Goal: Task Accomplishment & Management: Manage account settings

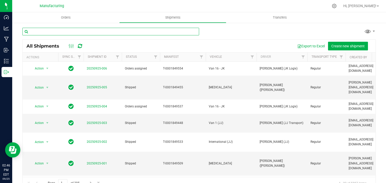
click at [83, 33] on input "text" at bounding box center [110, 32] width 177 height 8
click at [43, 33] on input "text" at bounding box center [110, 32] width 177 height 8
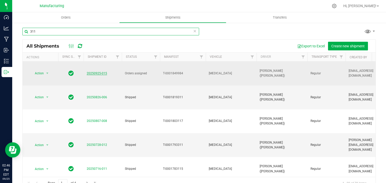
type input "311"
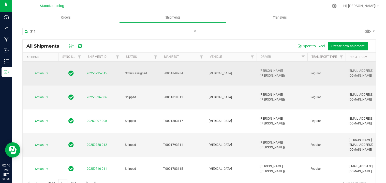
click at [99, 71] on link "20250925-015" at bounding box center [97, 73] width 20 height 4
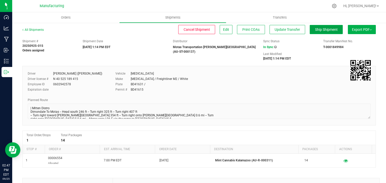
click at [322, 28] on span "Ship Shipment" at bounding box center [326, 29] width 23 height 4
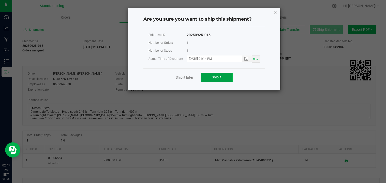
click at [210, 76] on button "Ship it" at bounding box center [217, 77] width 32 height 9
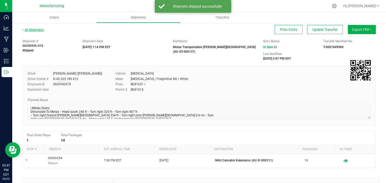
click at [40, 29] on link "All Shipments" at bounding box center [32, 30] width 21 height 4
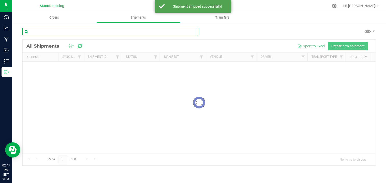
click at [44, 31] on input "text" at bounding box center [110, 32] width 177 height 8
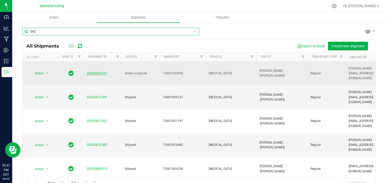
type input "542"
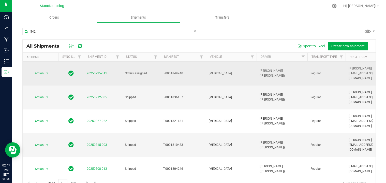
click at [87, 71] on link "20250925-011" at bounding box center [97, 73] width 20 height 4
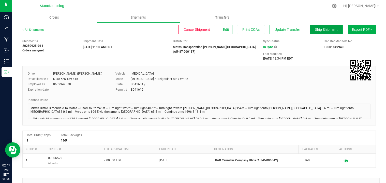
click at [325, 31] on span "Ship Shipment" at bounding box center [326, 29] width 23 height 4
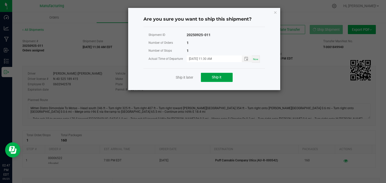
click at [218, 77] on span "Ship it" at bounding box center [217, 77] width 10 height 4
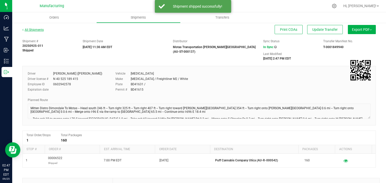
click at [37, 31] on link "All Shipments" at bounding box center [32, 30] width 21 height 4
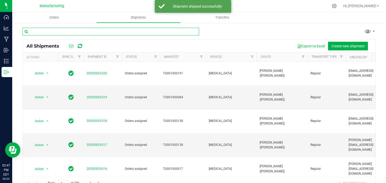
click at [41, 31] on input "text" at bounding box center [110, 32] width 177 height 8
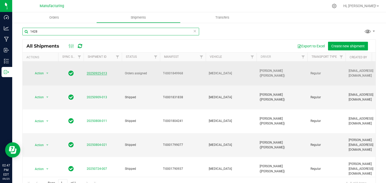
type input "1428"
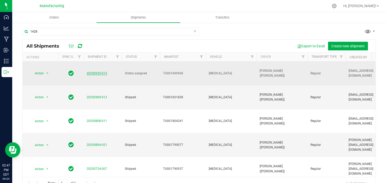
click at [103, 71] on link "20250925-013" at bounding box center [97, 73] width 20 height 4
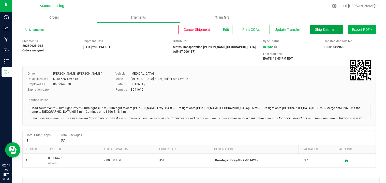
click at [333, 28] on span "Ship Shipment" at bounding box center [326, 29] width 23 height 4
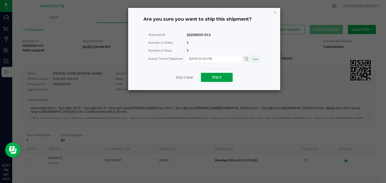
click at [219, 79] on span "Ship it" at bounding box center [217, 77] width 10 height 4
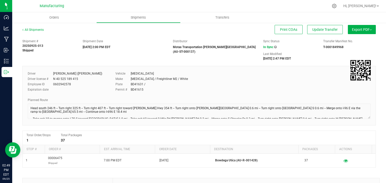
click at [40, 32] on div "All Shipments" at bounding box center [37, 31] width 31 height 8
click at [39, 30] on link "All Shipments" at bounding box center [32, 30] width 21 height 4
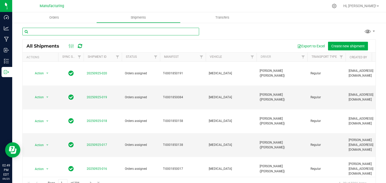
click at [39, 30] on input "text" at bounding box center [110, 32] width 177 height 8
type input "282"
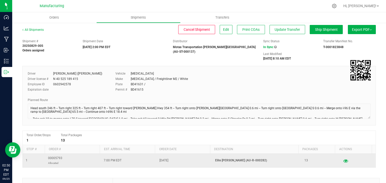
click at [343, 162] on icon "button" at bounding box center [345, 161] width 5 height 4
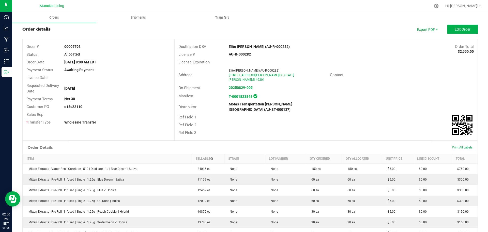
scroll to position [11, 0]
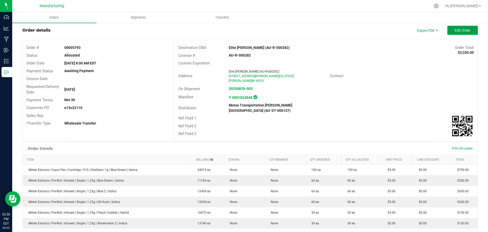
click at [386, 30] on span "Edit Order" at bounding box center [463, 30] width 16 height 4
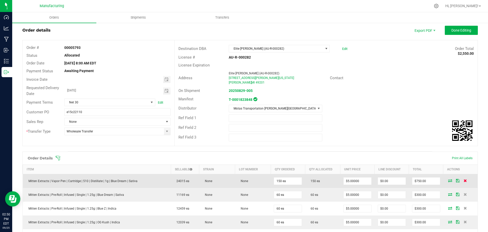
click at [386, 180] on icon at bounding box center [465, 180] width 3 height 3
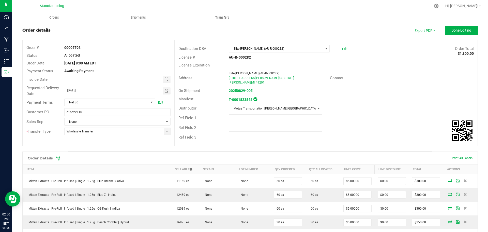
click at [386, 180] on icon at bounding box center [465, 180] width 3 height 3
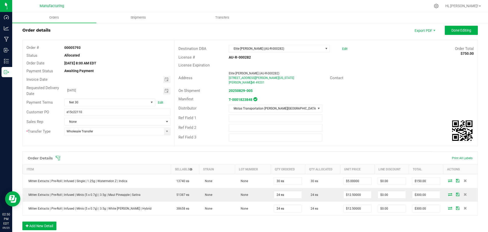
click at [386, 180] on icon at bounding box center [465, 180] width 3 height 3
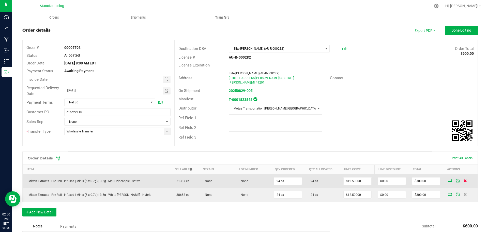
click at [386, 180] on icon at bounding box center [465, 180] width 3 height 3
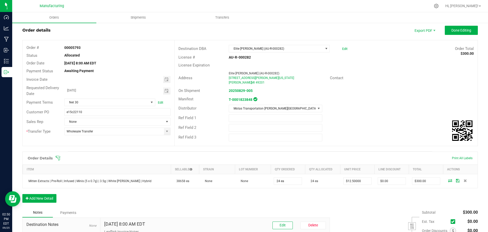
click at [386, 180] on icon at bounding box center [465, 180] width 3 height 3
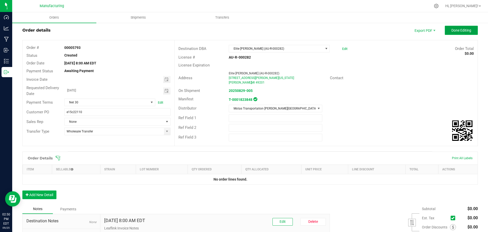
click at [386, 31] on span "Done Editing" at bounding box center [462, 30] width 20 height 4
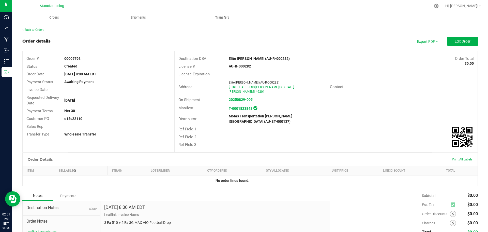
click at [40, 29] on link "Back to Orders" at bounding box center [33, 30] width 22 height 4
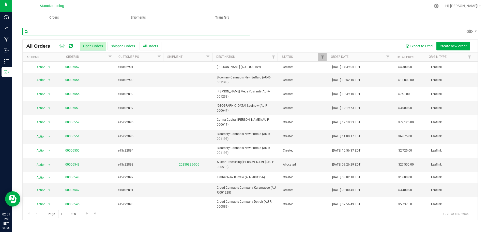
click at [87, 30] on input "text" at bounding box center [136, 32] width 228 height 8
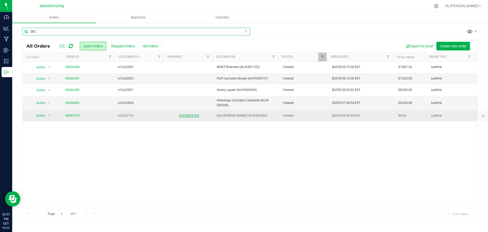
type input "282"
click at [185, 115] on link "20250829-005" at bounding box center [189, 116] width 20 height 4
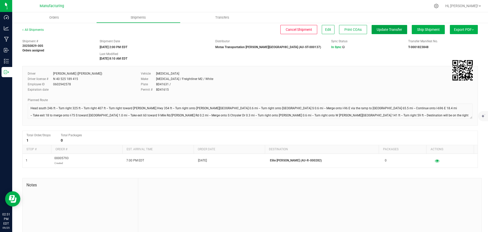
click at [380, 27] on button "Update Transfer" at bounding box center [390, 29] width 36 height 9
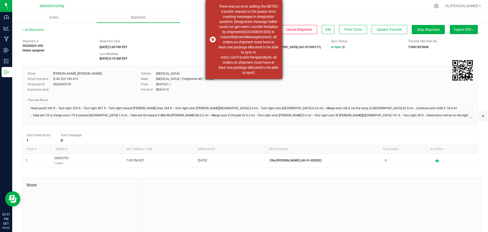
click at [214, 38] on div "There was an error adding the METRC transfer request to the queue: error creati…" at bounding box center [244, 39] width 76 height 79
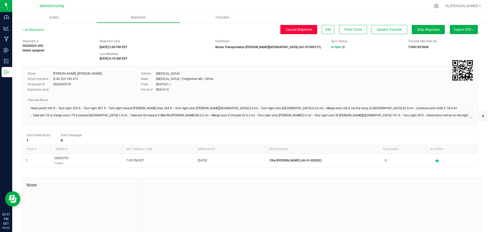
click at [287, 30] on span "Cancel Shipment" at bounding box center [299, 29] width 26 height 4
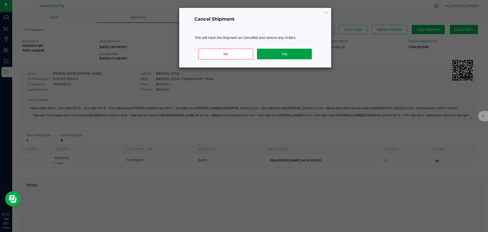
click at [288, 55] on button "Yes" at bounding box center [284, 54] width 55 height 11
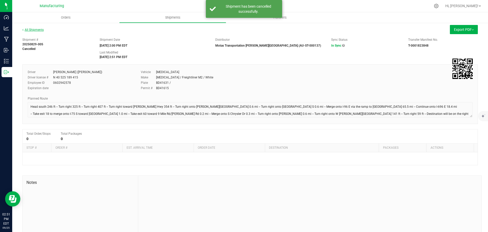
click at [28, 29] on link "All Shipments" at bounding box center [32, 30] width 21 height 4
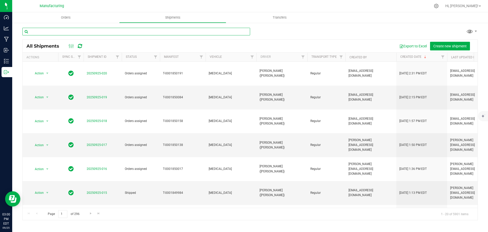
click at [82, 30] on input "text" at bounding box center [136, 32] width 228 height 8
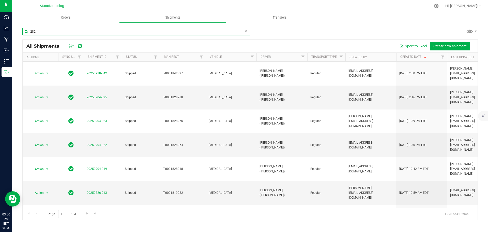
click at [186, 30] on input "282" at bounding box center [136, 32] width 228 height 8
type input "2"
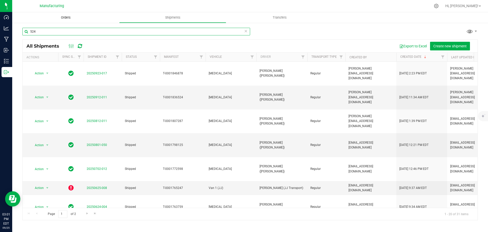
type input "524"
click at [66, 17] on span "Orders" at bounding box center [65, 17] width 23 height 5
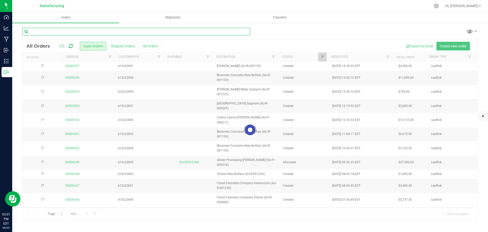
click at [68, 32] on input "text" at bounding box center [136, 32] width 228 height 8
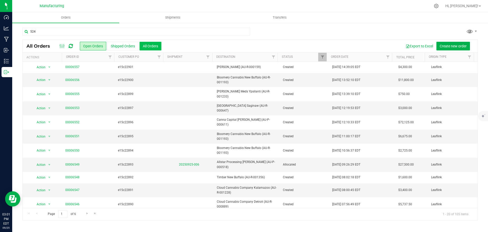
click at [157, 43] on button "All Orders" at bounding box center [151, 46] width 22 height 9
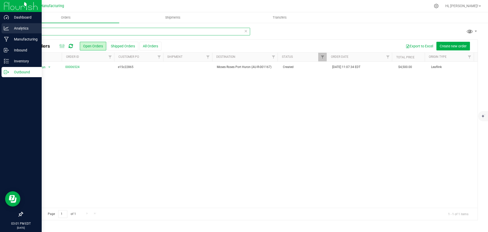
drag, startPoint x: 40, startPoint y: 33, endPoint x: 7, endPoint y: 33, distance: 33.1
click at [9, 33] on div "Dashboard Analytics Manufacturing Inbound Inventory Outbound 03:01 PM EDT [DATE…" at bounding box center [244, 116] width 488 height 232
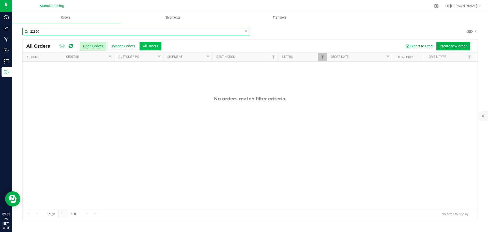
type input "22800"
click at [155, 46] on button "All Orders" at bounding box center [151, 46] width 22 height 9
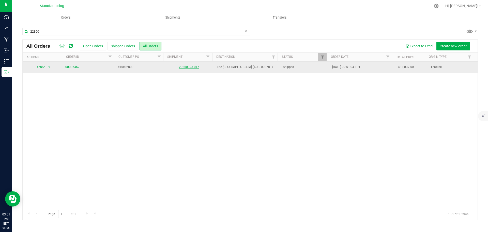
click at [187, 69] on link "20250923-015" at bounding box center [189, 67] width 20 height 4
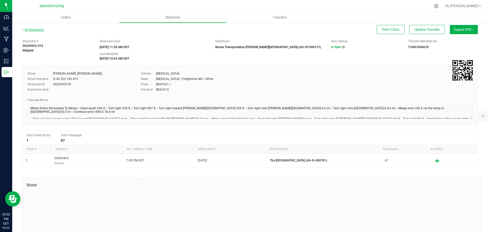
click at [32, 29] on link "All Shipments" at bounding box center [32, 30] width 21 height 4
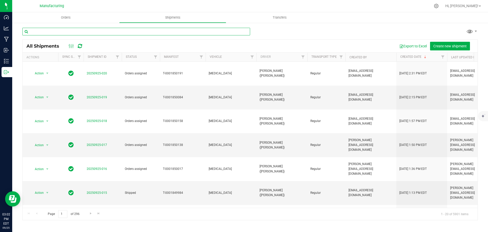
click at [34, 32] on input "text" at bounding box center [136, 32] width 228 height 8
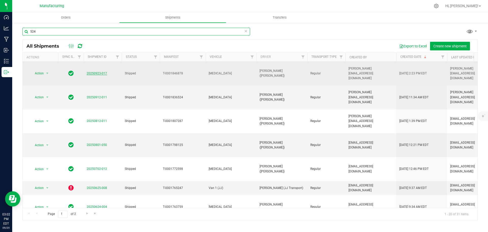
type input "524"
click at [100, 71] on link "20250923-017" at bounding box center [97, 73] width 20 height 4
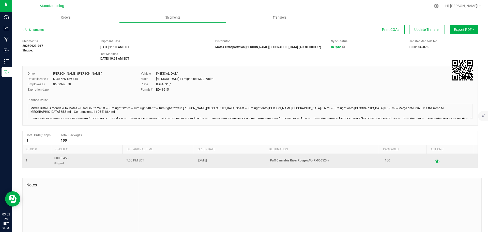
click at [386, 161] on icon "button" at bounding box center [437, 161] width 5 height 4
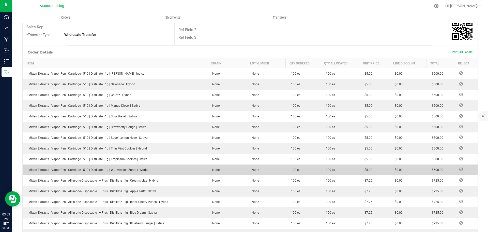
scroll to position [153, 0]
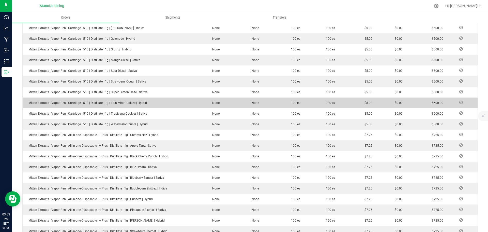
click at [386, 101] on icon at bounding box center [462, 102] width 4 height 3
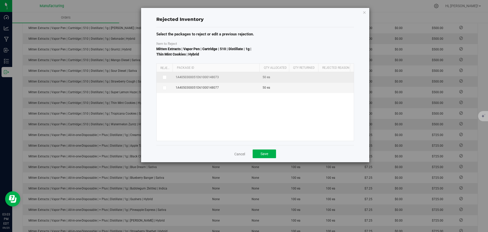
drag, startPoint x: 209, startPoint y: 67, endPoint x: 259, endPoint y: 72, distance: 50.3
click at [259, 72] on div "Reject Package Id Qty Allocated Qty Returned Rejected Reason 1A4050300051D61000…" at bounding box center [255, 102] width 198 height 78
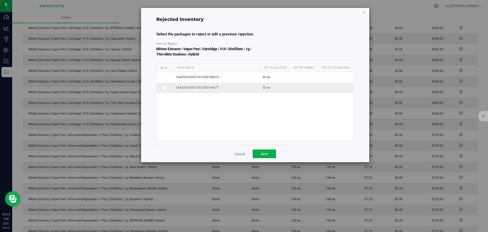
click at [165, 88] on icon at bounding box center [164, 88] width 3 height 0
click at [0, 0] on input "checkbox" at bounding box center [0, 0] width 0 height 0
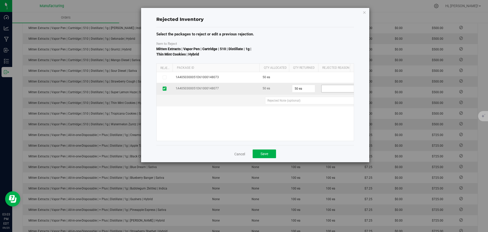
click at [337, 89] on span at bounding box center [356, 88] width 68 height 7
click at [336, 113] on li "Wrong Quantity" at bounding box center [359, 113] width 75 height 8
click at [303, 101] on a336ec1a-8473-4e4f-9ee5-a50521b0cf35 "text" at bounding box center [331, 101] width 132 height 8
type a336ec1a-8473-4e4f-9ee5-a50521b0cf35 "ee"
click at [265, 153] on span "Save" at bounding box center [265, 154] width 8 height 4
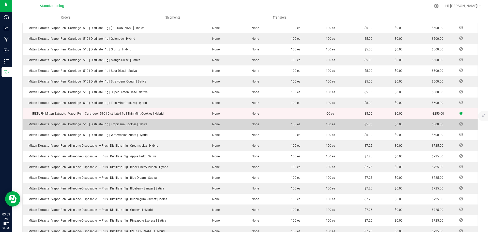
click at [386, 122] on icon at bounding box center [462, 123] width 4 height 3
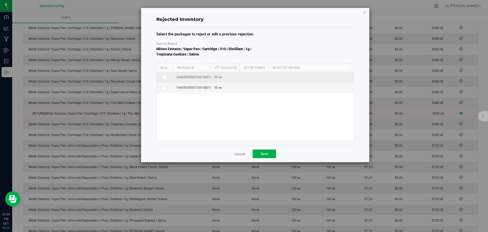
drag, startPoint x: 215, startPoint y: 68, endPoint x: 253, endPoint y: 72, distance: 38.4
click at [253, 72] on div "Reject Package Id Qty Allocated Qty Returned Rejected Reason 1A4050300051D61000…" at bounding box center [255, 102] width 198 height 78
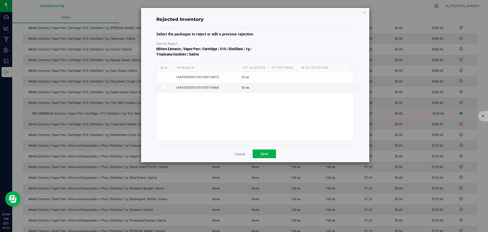
drag, startPoint x: 209, startPoint y: 66, endPoint x: 247, endPoint y: 70, distance: 37.4
click at [253, 71] on div "Reject Package Id Qty Allocated Qty Returned Rejected Reason" at bounding box center [254, 68] width 194 height 8
click at [234, 65] on th "Package Id" at bounding box center [213, 68] width 80 height 9
click at [165, 88] on icon at bounding box center [164, 88] width 3 height 0
click at [0, 0] on input "checkbox" at bounding box center [0, 0] width 0 height 0
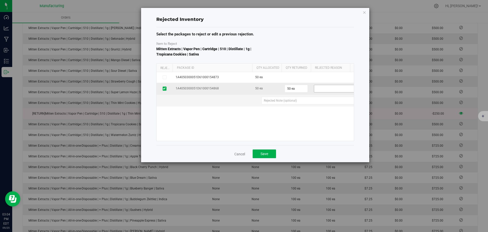
click at [332, 89] on span at bounding box center [348, 88] width 68 height 7
drag, startPoint x: 331, startPoint y: 112, endPoint x: 326, endPoint y: 112, distance: 5.9
click at [332, 112] on li "Wrong Quantity" at bounding box center [351, 113] width 75 height 8
click at [309, 100] on 8afd2885-1842-4d09-a3e5-09e1aaa21873 "text" at bounding box center [325, 101] width 127 height 8
type 8afd2885-1842-4d09-a3e5-09e1aaa21873 "ee"
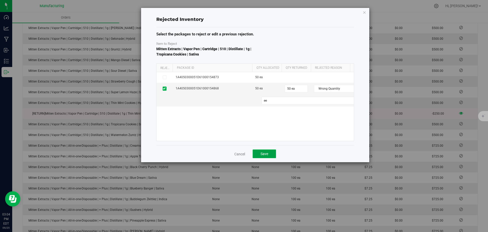
click at [264, 155] on span "Save" at bounding box center [265, 154] width 8 height 4
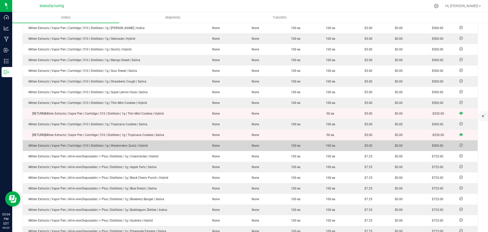
click at [386, 143] on icon at bounding box center [462, 144] width 4 height 3
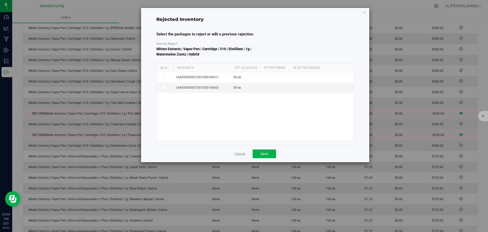
drag, startPoint x: 210, startPoint y: 67, endPoint x: 237, endPoint y: 67, distance: 26.7
click at [237, 67] on div "Reject Package Id Qty Allocated Qty Returned Rejected Reason" at bounding box center [254, 68] width 194 height 8
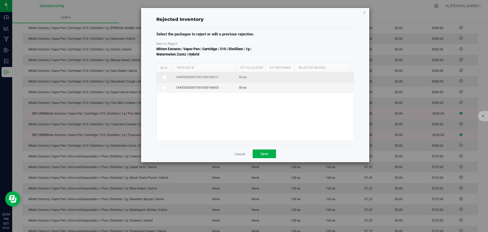
click at [165, 77] on icon at bounding box center [164, 77] width 3 height 0
click at [0, 0] on input "checkbox" at bounding box center [0, 0] width 0 height 0
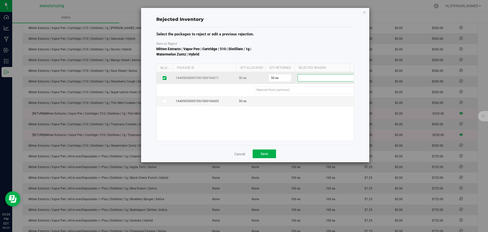
click at [317, 79] on span at bounding box center [332, 77] width 68 height 7
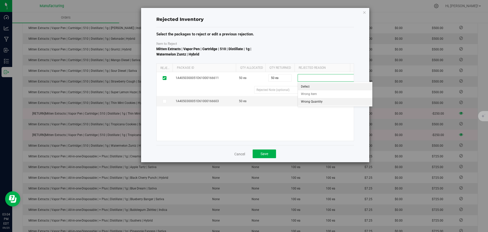
click at [311, 102] on li "Wrong Quantity" at bounding box center [335, 102] width 75 height 8
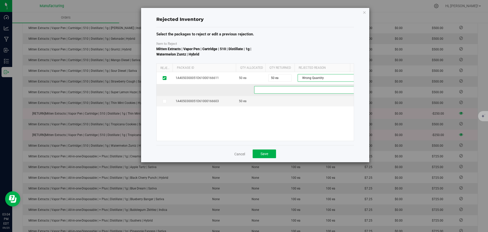
click at [292, 91] on 21d16e4b-2874-4525-ae08-5f39faf6b6b0 "text" at bounding box center [313, 90] width 119 height 8
type 21d16e4b-2874-4525-ae08-5f39faf6b6b0 "ee"
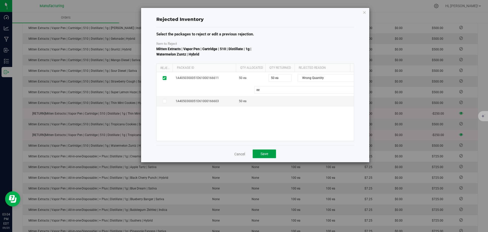
click at [270, 154] on button "Save" at bounding box center [264, 153] width 23 height 9
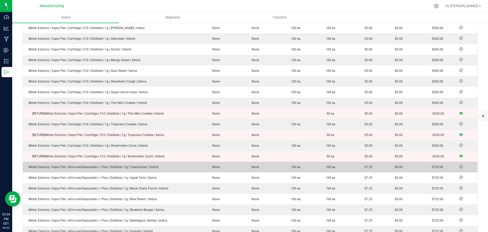
click at [386, 165] on icon at bounding box center [462, 166] width 4 height 3
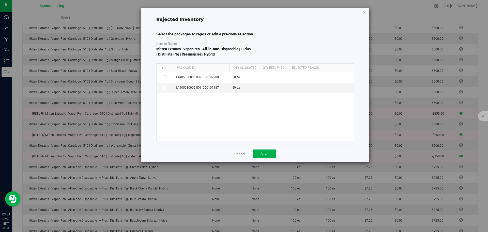
drag, startPoint x: 209, startPoint y: 66, endPoint x: 229, endPoint y: 67, distance: 19.8
click at [229, 67] on div "Reject Package Id Qty Allocated Qty Returned Rejected Reason" at bounding box center [254, 68] width 194 height 8
click at [164, 88] on icon at bounding box center [164, 88] width 3 height 0
click at [0, 0] on input "checkbox" at bounding box center [0, 0] width 0 height 0
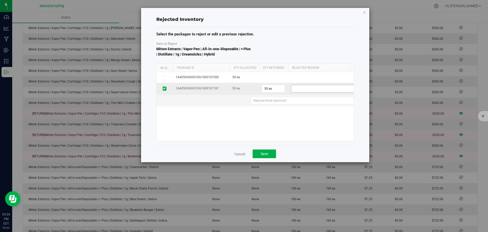
click at [297, 92] on span at bounding box center [326, 88] width 68 height 7
click at [297, 111] on li "Wrong Quantity" at bounding box center [329, 113] width 75 height 8
click at [288, 102] on 9cf07d5b-7924-4019-ad8b-fcb731982e52 "text" at bounding box center [308, 101] width 115 height 8
type 9cf07d5b-7924-4019-ad8b-fcb731982e52 "ee"
click at [267, 156] on button "Save" at bounding box center [264, 153] width 23 height 9
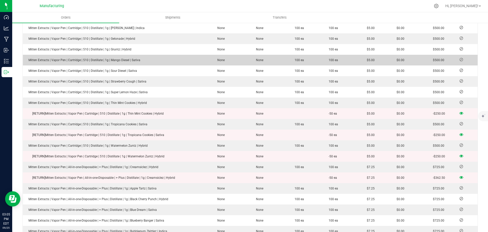
click at [386, 58] on icon at bounding box center [462, 59] width 4 height 3
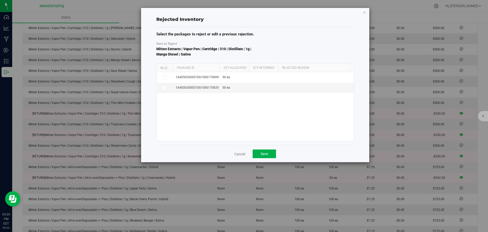
drag, startPoint x: 210, startPoint y: 66, endPoint x: 228, endPoint y: 66, distance: 18.6
click at [228, 66] on div "Reject Package Id Qty Allocated Qty Returned Rejected Reason" at bounding box center [254, 68] width 194 height 8
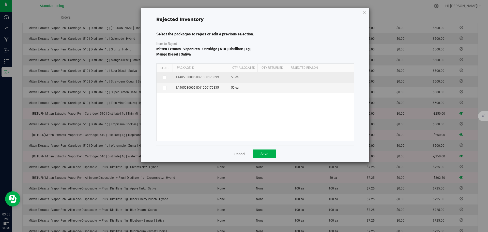
click at [166, 78] on span at bounding box center [165, 77] width 4 height 4
click at [0, 0] on input "checkbox" at bounding box center [0, 0] width 0 height 0
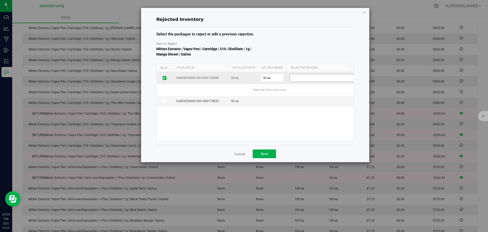
click at [305, 79] on span at bounding box center [324, 77] width 68 height 7
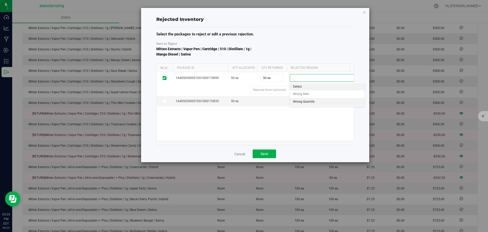
click at [304, 103] on li "Wrong Quantity" at bounding box center [327, 102] width 75 height 8
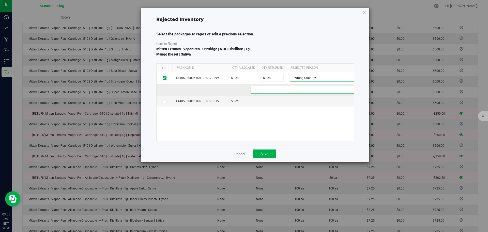
click at [281, 91] on b90aa266-0ce9-41d9-8a64-427e3da2821f "text" at bounding box center [308, 90] width 114 height 8
type b90aa266-0ce9-41d9-8a64-427e3da2821f "ee"
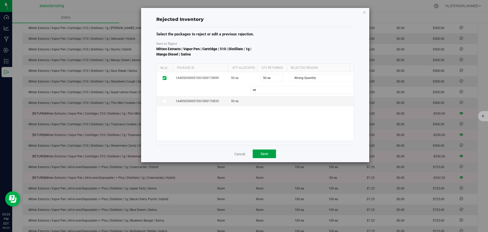
click at [273, 154] on button "Save" at bounding box center [264, 153] width 23 height 9
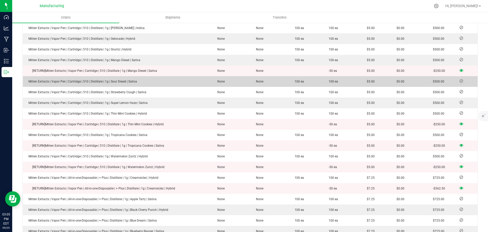
click at [386, 79] on icon at bounding box center [462, 80] width 4 height 3
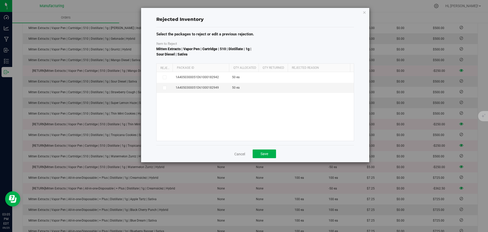
drag, startPoint x: 210, startPoint y: 66, endPoint x: 235, endPoint y: 68, distance: 25.2
click at [235, 67] on div "Reject Package Id Qty Allocated Qty Returned Rejected Reason" at bounding box center [254, 68] width 194 height 8
click at [166, 88] on span at bounding box center [165, 88] width 4 height 4
click at [0, 0] on input "checkbox" at bounding box center [0, 0] width 0 height 0
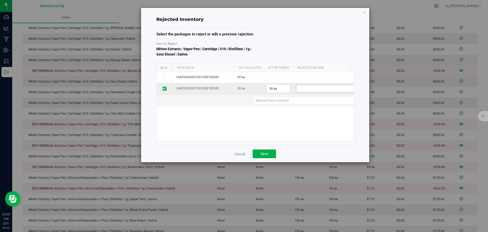
click at [325, 89] on span at bounding box center [331, 88] width 68 height 7
click at [317, 112] on li "Wrong Quantity" at bounding box center [334, 113] width 75 height 8
click at [299, 101] on 74943044-a158-48ee-96b3-cf2e5e5bfcbe "text" at bounding box center [313, 101] width 118 height 8
type 74943044-a158-48ee-96b3-cf2e5e5bfcbe "ee"
click at [270, 156] on button "Save" at bounding box center [264, 153] width 23 height 9
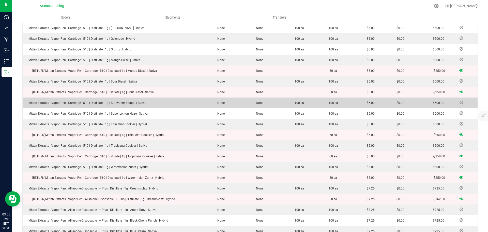
click at [386, 101] on icon at bounding box center [462, 102] width 4 height 3
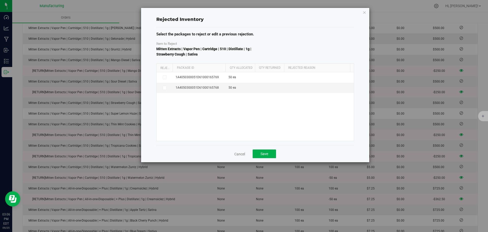
drag, startPoint x: 211, startPoint y: 67, endPoint x: 233, endPoint y: 66, distance: 21.4
click at [233, 66] on div "Reject Package Id Qty Allocated Qty Returned Rejected Reason" at bounding box center [254, 68] width 194 height 8
click at [165, 88] on icon at bounding box center [164, 88] width 3 height 0
click at [0, 0] on input "checkbox" at bounding box center [0, 0] width 0 height 0
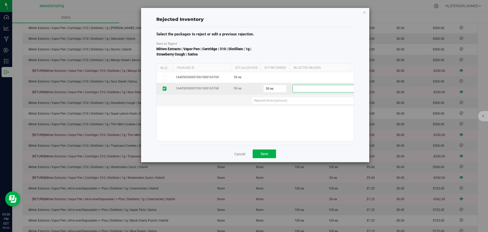
click at [318, 90] on span at bounding box center [327, 88] width 68 height 7
click at [315, 113] on li "Wrong Quantity" at bounding box center [330, 113] width 75 height 8
click at [287, 99] on 0cac6eb9-7b4f-4147-87de-0144bbc6d092 "text" at bounding box center [310, 101] width 116 height 8
type 0cac6eb9-7b4f-4147-87de-0144bbc6d092 "ee"
click at [272, 152] on button "Save" at bounding box center [264, 153] width 23 height 9
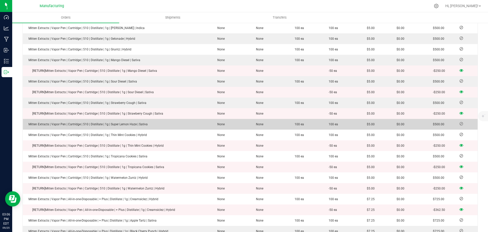
click at [386, 122] on icon at bounding box center [462, 123] width 4 height 3
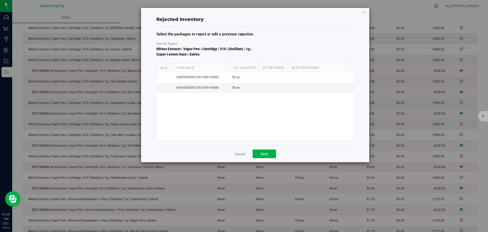
drag, startPoint x: 211, startPoint y: 69, endPoint x: 231, endPoint y: 69, distance: 19.6
click at [231, 69] on div "Reject Package Id Qty Allocated Qty Returned Rejected Reason" at bounding box center [254, 68] width 194 height 8
click at [164, 88] on icon at bounding box center [164, 88] width 3 height 0
click at [0, 0] on input "checkbox" at bounding box center [0, 0] width 0 height 0
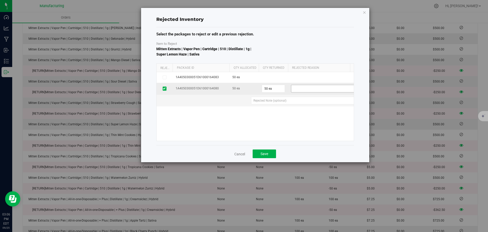
click at [315, 89] on span at bounding box center [326, 88] width 68 height 7
click at [309, 111] on li "Wrong Quantity" at bounding box center [329, 113] width 75 height 8
click at [279, 99] on cce86796-9c3e-4887-87cd-e7161a0d3354 "text" at bounding box center [308, 101] width 115 height 8
type cce86796-9c3e-4887-87cd-e7161a0d3354 "ee"
click at [265, 158] on button "Save" at bounding box center [264, 153] width 23 height 9
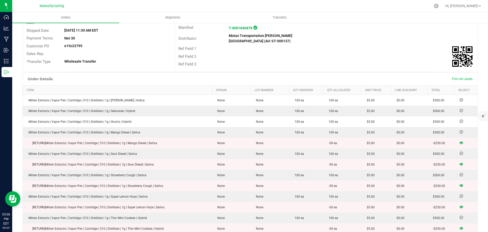
scroll to position [51, 0]
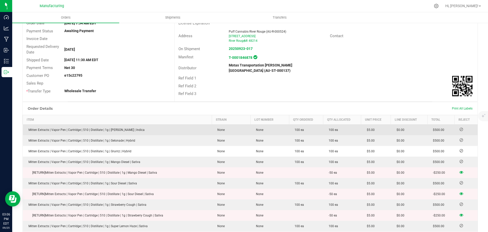
click at [386, 128] on span at bounding box center [462, 129] width 8 height 3
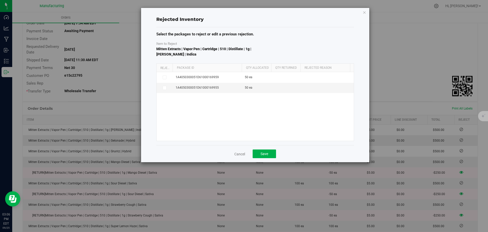
drag, startPoint x: 210, startPoint y: 68, endPoint x: 240, endPoint y: 68, distance: 30.0
click at [244, 68] on div "Reject Package Id Qty Allocated Qty Returned Rejected Reason" at bounding box center [254, 68] width 194 height 8
click at [164, 88] on icon at bounding box center [164, 88] width 3 height 0
click at [0, 0] on input "checkbox" at bounding box center [0, 0] width 0 height 0
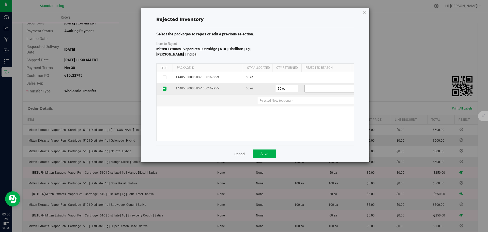
click at [317, 90] on span at bounding box center [339, 88] width 68 height 7
click at [318, 113] on li "Wrong Quantity" at bounding box center [342, 113] width 75 height 8
click at [283, 102] on fd750be7-be27-425a-83be-e2034d00d1d7 "text" at bounding box center [318, 101] width 122 height 8
type fd750be7-be27-425a-83be-e2034d00d1d7 "ee"
click at [266, 154] on span "Save" at bounding box center [265, 154] width 8 height 4
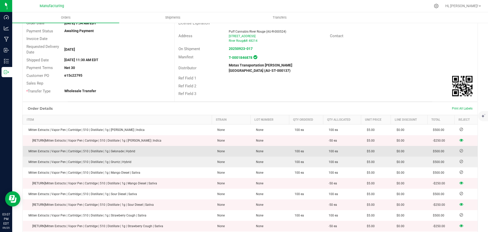
click at [386, 149] on icon at bounding box center [462, 150] width 4 height 3
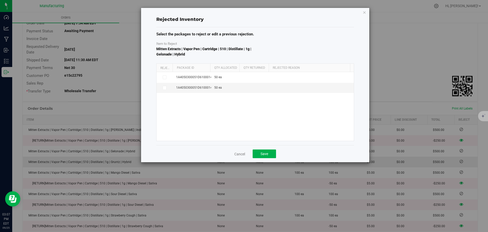
click at [209, 68] on th "Package Id" at bounding box center [191, 68] width 37 height 9
drag, startPoint x: 210, startPoint y: 67, endPoint x: 228, endPoint y: 67, distance: 18.3
click at [228, 67] on div "Reject Package Id Qty Allocated Qty Returned Rejected Reason" at bounding box center [254, 68] width 194 height 8
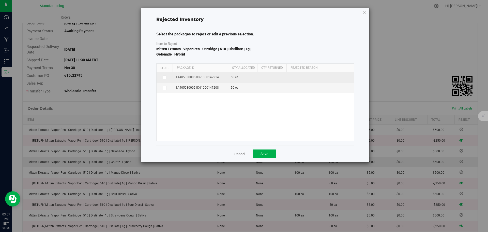
click at [161, 78] on label at bounding box center [165, 77] width 10 height 4
click at [0, 0] on input "checkbox" at bounding box center [0, 0] width 0 height 0
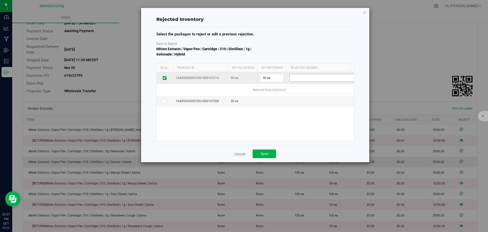
click at [299, 79] on span at bounding box center [324, 77] width 68 height 7
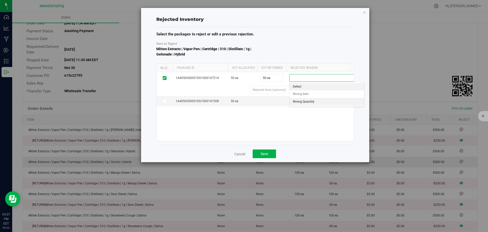
click at [299, 101] on li "Wrong Quantity" at bounding box center [327, 102] width 75 height 8
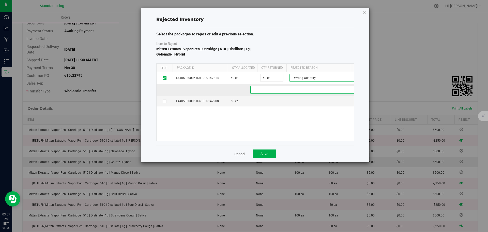
click at [277, 92] on 06b91076-3a95-4fb0-955a-80e3cd833d45 "text" at bounding box center [308, 90] width 114 height 8
type 06b91076-3a95-4fb0-955a-80e3cd833d45 "ee"
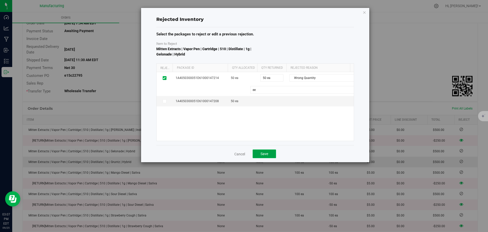
click at [273, 155] on button "Save" at bounding box center [264, 153] width 23 height 9
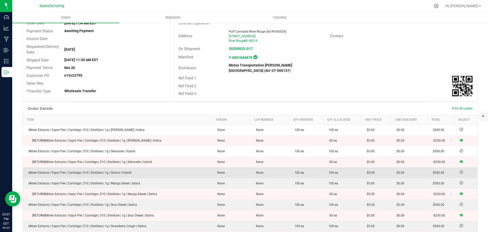
click at [386, 170] on icon at bounding box center [462, 171] width 4 height 3
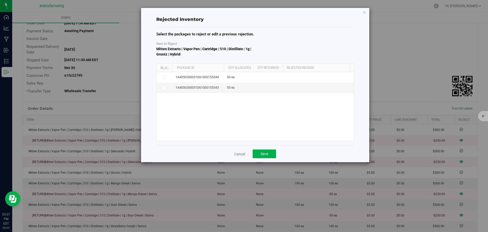
drag, startPoint x: 211, startPoint y: 68, endPoint x: 226, endPoint y: 69, distance: 14.6
click at [226, 69] on div "Reject Package Id Qty Allocated Qty Returned Rejected Reason" at bounding box center [254, 68] width 194 height 8
click at [166, 88] on icon at bounding box center [164, 88] width 3 height 0
click at [0, 0] on input "checkbox" at bounding box center [0, 0] width 0 height 0
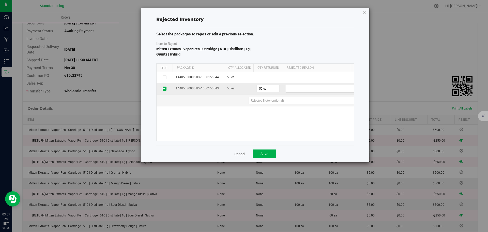
click at [301, 86] on span at bounding box center [320, 88] width 68 height 7
click at [302, 114] on li "Wrong Quantity" at bounding box center [323, 113] width 75 height 8
click at [273, 103] on 272d33b7-3b03-4997-a326-70495d1b4382 "text" at bounding box center [305, 101] width 112 height 8
type 272d33b7-3b03-4997-a326-70495d1b4382 "ee"
click at [266, 155] on span "Save" at bounding box center [265, 154] width 8 height 4
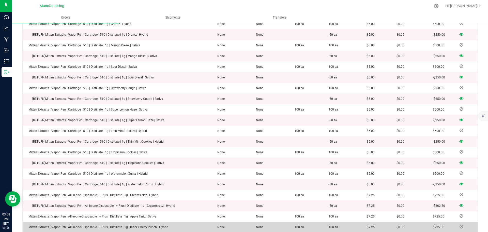
scroll to position [204, 0]
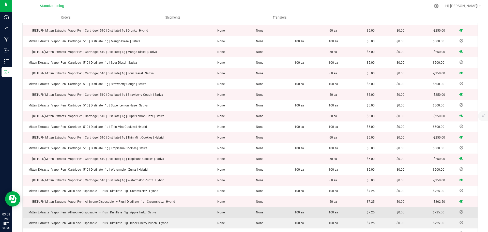
click at [386, 183] on td at bounding box center [466, 212] width 23 height 11
click at [386, 183] on icon at bounding box center [462, 211] width 4 height 3
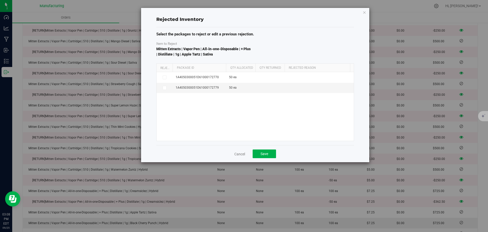
drag, startPoint x: 210, startPoint y: 67, endPoint x: 230, endPoint y: 67, distance: 20.1
click at [230, 67] on div "Reject Package Id Qty Allocated Qty Returned Rejected Reason" at bounding box center [254, 68] width 194 height 8
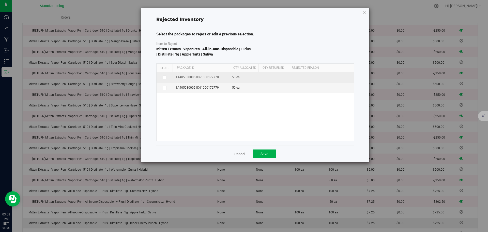
click at [165, 77] on icon at bounding box center [164, 77] width 3 height 0
click at [0, 0] on input "checkbox" at bounding box center [0, 0] width 0 height 0
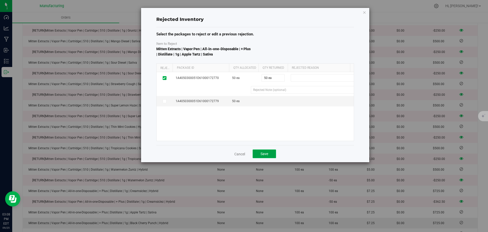
click at [272, 156] on button "Save" at bounding box center [264, 153] width 23 height 9
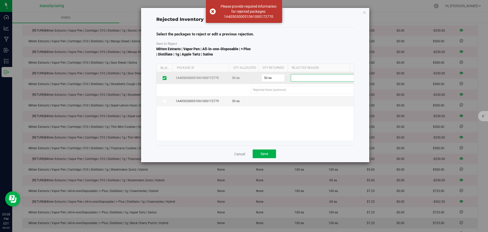
click at [307, 81] on span at bounding box center [325, 77] width 68 height 7
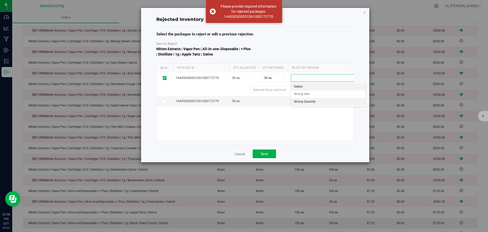
click at [306, 103] on li "Wrong Quantity" at bounding box center [328, 102] width 75 height 8
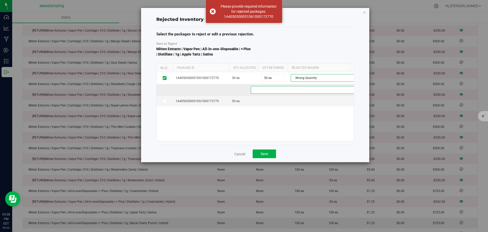
click at [277, 90] on 0c304d5b-2b7a-490f-b9bc-2c05adb9f822 "text" at bounding box center [308, 90] width 115 height 8
type 0c304d5b-2b7a-490f-b9bc-2c05adb9f822 "ee"
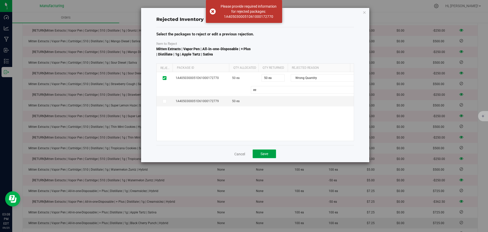
click at [264, 155] on span "Save" at bounding box center [265, 154] width 8 height 4
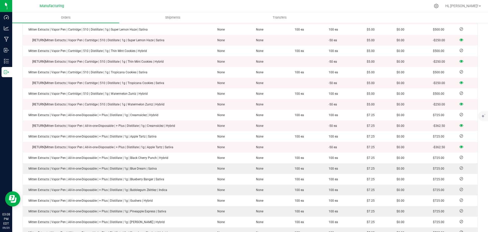
scroll to position [280, 0]
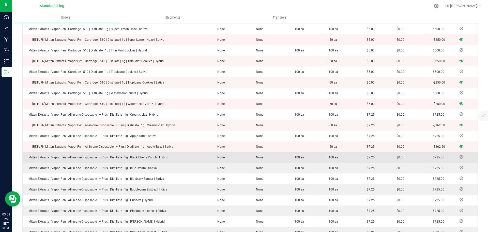
click at [386, 155] on icon at bounding box center [462, 156] width 4 height 3
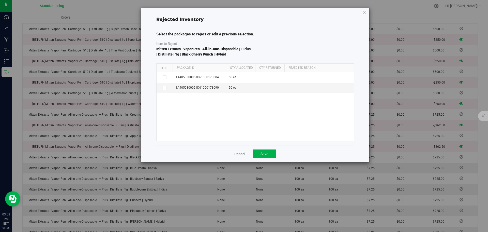
drag, startPoint x: 209, startPoint y: 66, endPoint x: 225, endPoint y: 65, distance: 16.0
click at [225, 65] on div "Reject Package Id Qty Allocated Qty Returned Rejected Reason" at bounding box center [254, 68] width 194 height 8
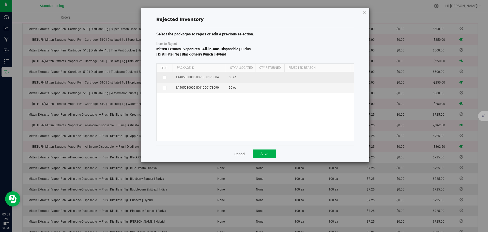
click at [163, 77] on span at bounding box center [165, 77] width 4 height 4
click at [0, 0] on input "checkbox" at bounding box center [0, 0] width 0 height 0
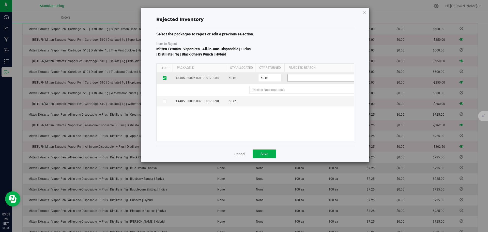
click at [305, 78] on span at bounding box center [322, 77] width 68 height 7
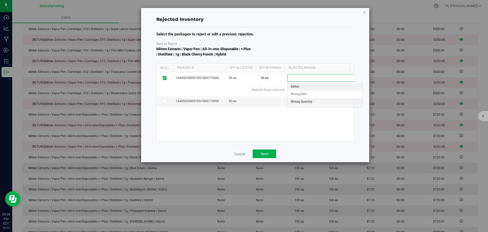
click at [307, 99] on li "Wrong Quantity" at bounding box center [325, 102] width 75 height 8
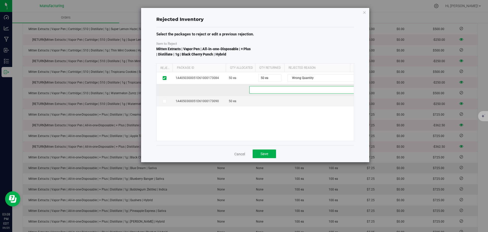
click at [270, 90] on fac1f386-aa71-4c49-aef6-31a624b913e2 "text" at bounding box center [306, 90] width 113 height 8
type fac1f386-aa71-4c49-aef6-31a624b913e2 "ee"
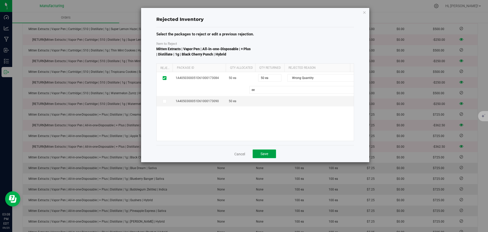
click at [271, 153] on button "Save" at bounding box center [264, 153] width 23 height 9
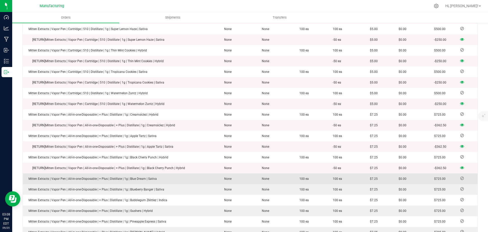
click at [386, 177] on icon at bounding box center [463, 178] width 4 height 3
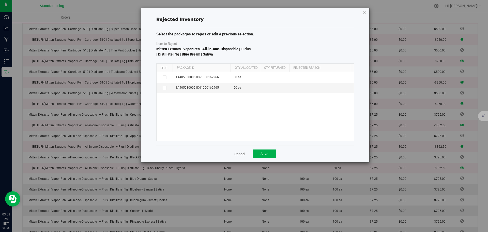
drag, startPoint x: 209, startPoint y: 67, endPoint x: 232, endPoint y: 68, distance: 22.6
click at [232, 68] on div "Reject Package Id Qty Allocated Qty Returned Rejected Reason" at bounding box center [254, 68] width 194 height 8
click at [165, 88] on icon at bounding box center [164, 88] width 3 height 0
click at [0, 0] on input "checkbox" at bounding box center [0, 0] width 0 height 0
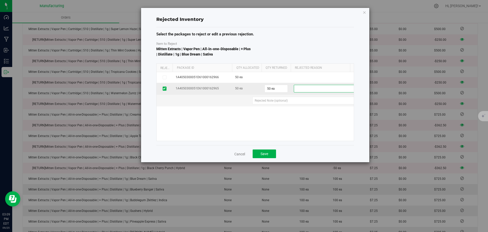
click at [306, 90] on span at bounding box center [328, 88] width 68 height 7
click at [311, 114] on li "Wrong Quantity" at bounding box center [331, 113] width 75 height 8
click at [264, 95] on td at bounding box center [265, 101] width 216 height 12
drag, startPoint x: 265, startPoint y: 99, endPoint x: 267, endPoint y: 102, distance: 3.4
click at [265, 99] on c07835ce-16f9-45f0-bcfe-8a16861172ea "text" at bounding box center [311, 101] width 117 height 8
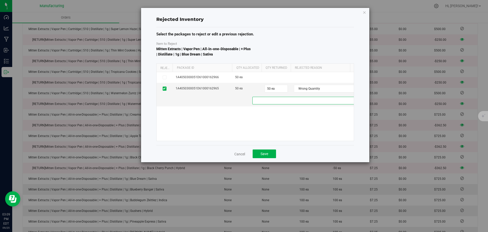
type c07835ce-16f9-45f0-bcfe-8a16861172ea "ee"
click at [268, 154] on span "Save" at bounding box center [265, 154] width 8 height 4
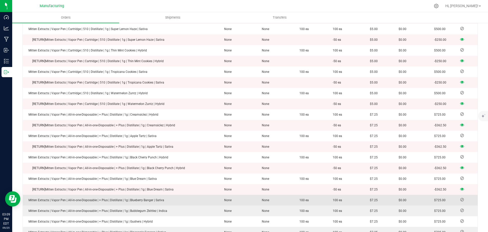
click at [386, 183] on icon at bounding box center [463, 199] width 4 height 3
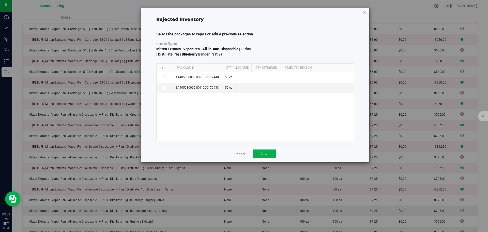
drag, startPoint x: 209, startPoint y: 68, endPoint x: 222, endPoint y: 70, distance: 12.6
click at [222, 70] on div "Reject Package Id Qty Allocated Qty Returned Rejected Reason" at bounding box center [254, 68] width 194 height 8
click at [219, 86] on td "1A4050300051D61000172438" at bounding box center [197, 88] width 49 height 10
click at [165, 88] on icon at bounding box center [164, 88] width 3 height 0
click at [0, 0] on input "checkbox" at bounding box center [0, 0] width 0 height 0
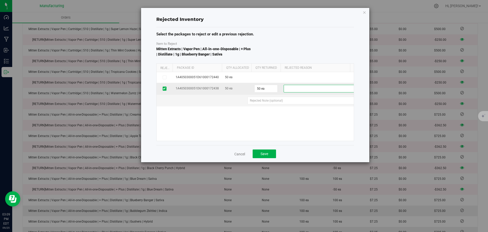
click at [308, 88] on span at bounding box center [318, 88] width 68 height 7
click at [300, 114] on li "Wrong Quantity" at bounding box center [321, 113] width 75 height 8
click at [271, 99] on 2431d812-0f33-4bf5-a0b3-e2f61a71cb1c "text" at bounding box center [303, 101] width 111 height 8
type 2431d812-0f33-4bf5-a0b3-e2f61a71cb1c "ee"
click at [266, 157] on button "Save" at bounding box center [264, 153] width 23 height 9
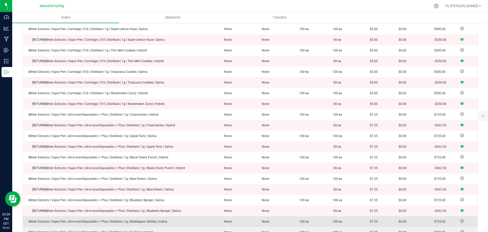
click at [386, 183] on icon at bounding box center [463, 220] width 4 height 3
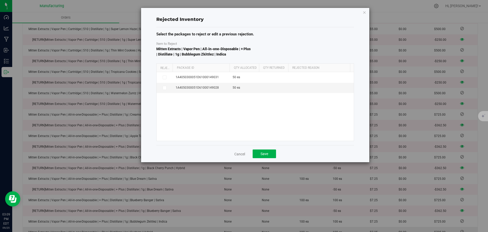
drag, startPoint x: 210, startPoint y: 68, endPoint x: 231, endPoint y: 69, distance: 21.1
click at [231, 68] on div "Reject Package Id Qty Allocated Qty Returned Rejected Reason" at bounding box center [254, 68] width 194 height 8
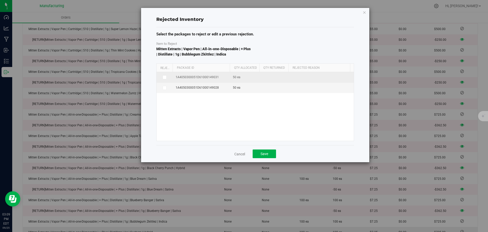
click at [162, 77] on label at bounding box center [165, 77] width 10 height 4
click at [0, 0] on input "checkbox" at bounding box center [0, 0] width 0 height 0
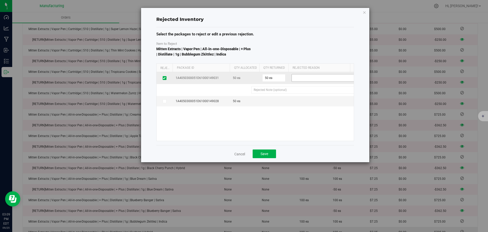
click at [305, 78] on span at bounding box center [326, 77] width 68 height 7
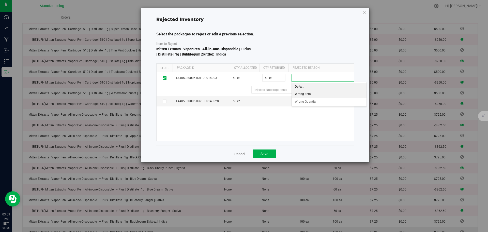
click at [304, 94] on li "Wrong Item" at bounding box center [329, 94] width 75 height 8
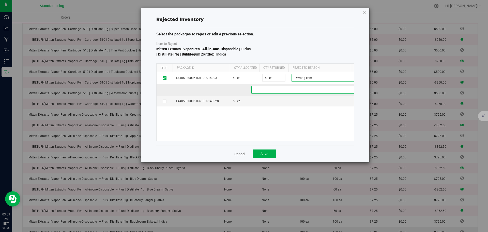
click at [296, 91] on 78cb9989-ff7d-4788-9e10-2337c56051a4 "text" at bounding box center [309, 90] width 115 height 8
type 78cb9989-ff7d-4788-9e10-2337c56051a4 "ee"
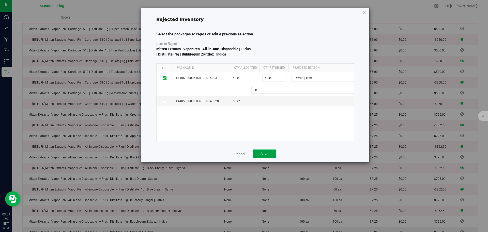
click at [263, 154] on span "Save" at bounding box center [265, 154] width 8 height 4
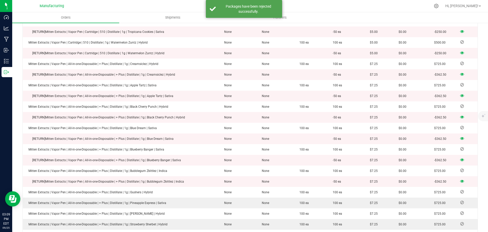
scroll to position [356, 0]
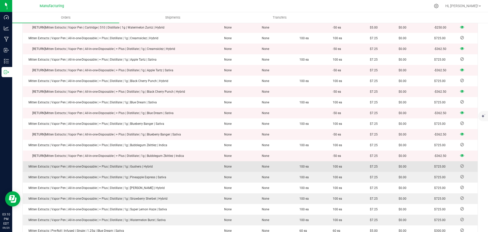
click at [386, 164] on icon at bounding box center [463, 165] width 4 height 3
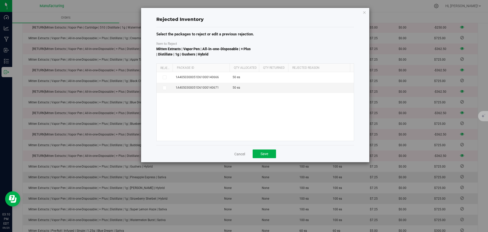
drag, startPoint x: 211, startPoint y: 68, endPoint x: 232, endPoint y: 69, distance: 21.1
click at [232, 68] on div "Reject Package Id Qty Allocated Qty Returned Rejected Reason" at bounding box center [254, 68] width 194 height 8
click at [164, 88] on icon at bounding box center [164, 88] width 3 height 0
click at [0, 0] on input "checkbox" at bounding box center [0, 0] width 0 height 0
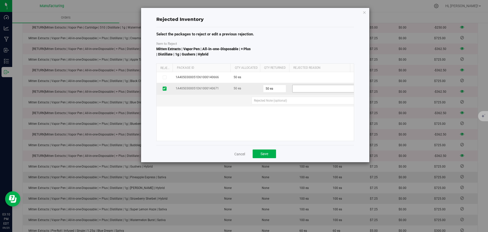
click at [319, 90] on span at bounding box center [327, 88] width 68 height 7
click at [312, 111] on li "Wrong Quantity" at bounding box center [330, 113] width 75 height 8
click at [292, 103] on 0458ab24-8f2d-4860-89d1-f664f20777f2 "text" at bounding box center [310, 101] width 116 height 8
type 0458ab24-8f2d-4860-89d1-f664f20777f2 "ee"
click at [269, 156] on button "Save" at bounding box center [264, 153] width 23 height 9
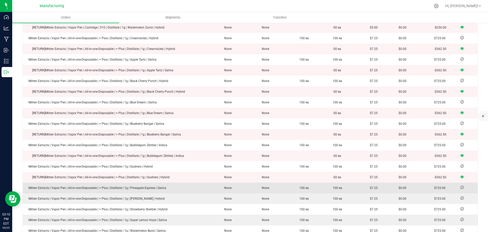
click at [386, 183] on icon at bounding box center [463, 187] width 4 height 3
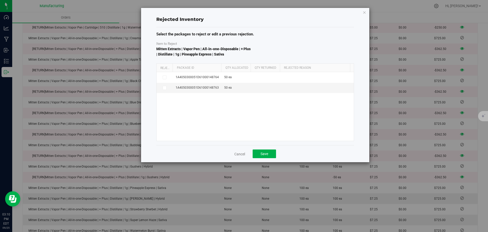
drag, startPoint x: 210, startPoint y: 66, endPoint x: 223, endPoint y: 66, distance: 12.7
click at [223, 66] on div "Reject Package Id Qty Allocated Qty Returned Rejected Reason" at bounding box center [254, 68] width 194 height 8
click at [166, 88] on span at bounding box center [165, 88] width 4 height 4
click at [0, 0] on input "checkbox" at bounding box center [0, 0] width 0 height 0
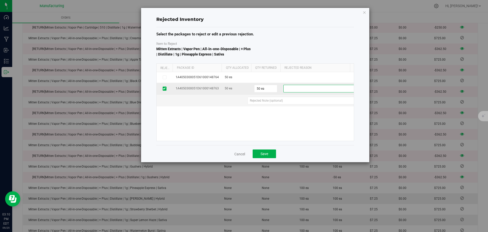
click at [291, 86] on span at bounding box center [318, 88] width 68 height 7
click at [295, 111] on li "Wrong Quantity" at bounding box center [321, 113] width 75 height 8
click at [269, 99] on 06b09f9e-85d0-4303-8f9a-313e2af25acc "text" at bounding box center [303, 101] width 111 height 8
type 06b09f9e-85d0-4303-8f9a-313e2af25acc "ee"
click at [272, 155] on button "Save" at bounding box center [264, 153] width 23 height 9
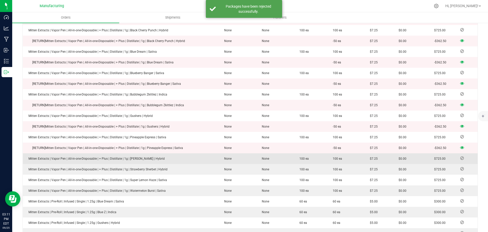
scroll to position [407, 0]
click at [386, 156] on icon at bounding box center [463, 157] width 4 height 3
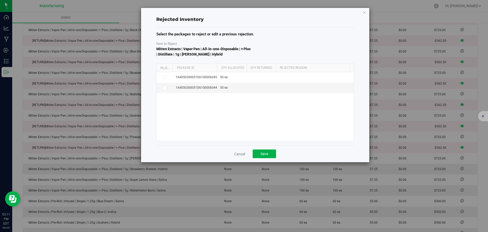
drag, startPoint x: 210, startPoint y: 67, endPoint x: 228, endPoint y: 67, distance: 17.3
click at [228, 67] on div "Reject Package Id Qty Allocated Qty Returned Rejected Reason" at bounding box center [254, 68] width 194 height 8
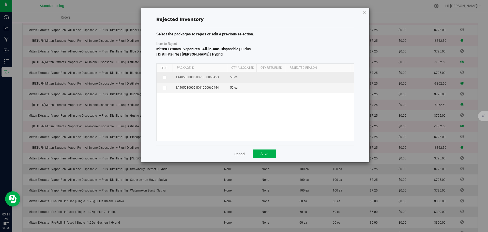
click at [166, 77] on icon at bounding box center [164, 77] width 3 height 0
click at [0, 0] on input "checkbox" at bounding box center [0, 0] width 0 height 0
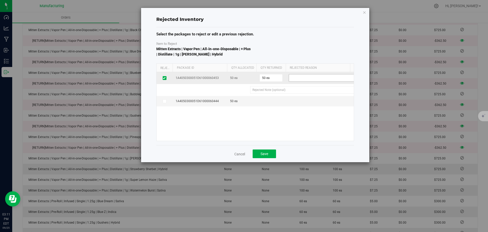
click at [302, 79] on span at bounding box center [323, 77] width 68 height 7
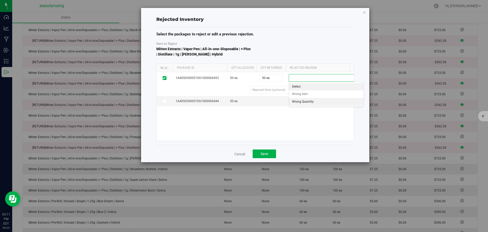
click at [309, 105] on li "Wrong Quantity" at bounding box center [326, 102] width 75 height 8
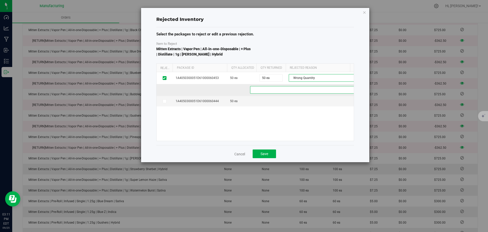
click at [282, 92] on 9197fead-39ee-44c1-af3a-ffc82922aaf1 "text" at bounding box center [307, 90] width 114 height 8
type 9197fead-39ee-44c1-af3a-ffc82922aaf1 "ee"
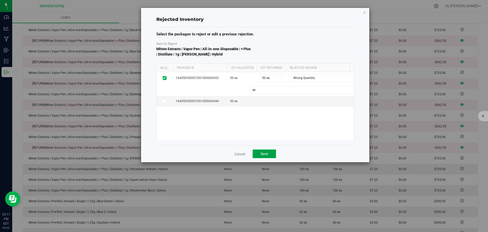
click at [266, 154] on span "Save" at bounding box center [265, 154] width 8 height 4
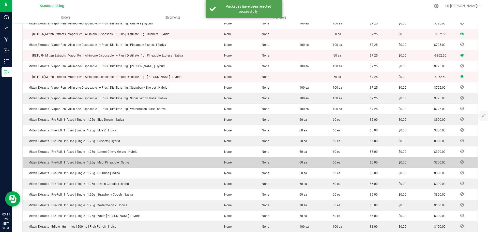
scroll to position [509, 0]
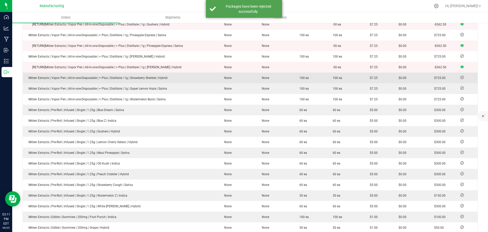
click at [386, 76] on icon at bounding box center [463, 77] width 4 height 3
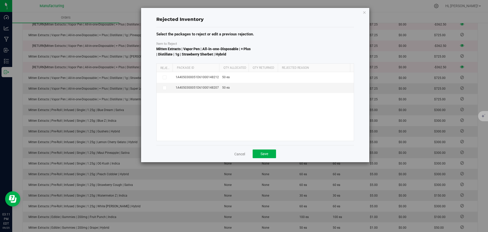
drag, startPoint x: 210, startPoint y: 68, endPoint x: 228, endPoint y: 69, distance: 18.6
click at [228, 69] on div "Reject Package Id Qty Allocated Qty Returned Rejected Reason" at bounding box center [254, 68] width 194 height 8
click at [164, 88] on icon at bounding box center [164, 88] width 3 height 0
click at [0, 0] on input "checkbox" at bounding box center [0, 0] width 0 height 0
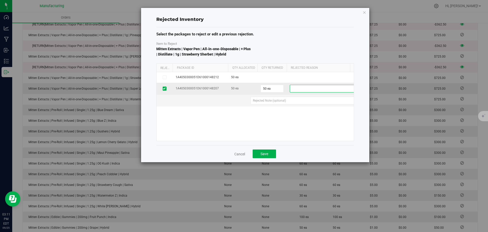
click at [302, 92] on span at bounding box center [327, 89] width 75 height 8
click at [306, 113] on li "Wrong Quantity" at bounding box center [327, 113] width 75 height 8
click at [273, 100] on e780c0a5-087c-4660-9f43-a86e875d95f6 "text" at bounding box center [308, 101] width 114 height 8
type e780c0a5-087c-4660-9f43-a86e875d95f6 "ee"
click at [260, 156] on button "Save" at bounding box center [264, 153] width 23 height 9
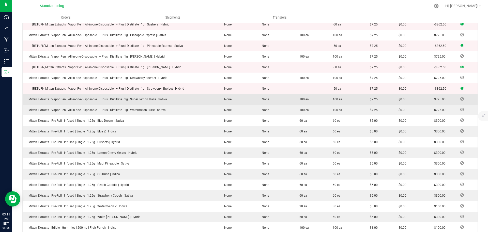
click at [386, 97] on span at bounding box center [463, 98] width 8 height 3
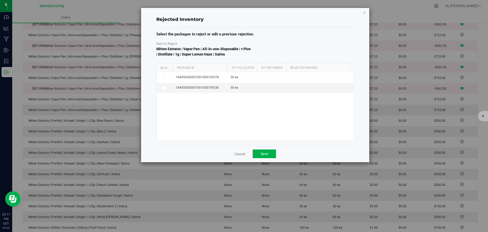
drag, startPoint x: 209, startPoint y: 68, endPoint x: 230, endPoint y: 68, distance: 20.4
click at [230, 68] on div "Reject Package Id Qty Allocated Qty Returned Rejected Reason" at bounding box center [254, 68] width 194 height 8
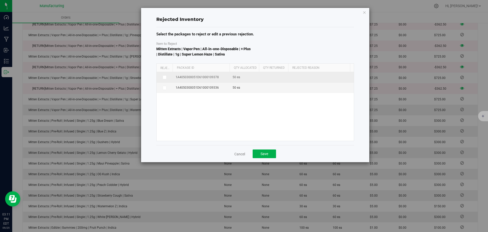
click at [165, 77] on icon at bounding box center [164, 77] width 3 height 0
click at [0, 0] on input "checkbox" at bounding box center [0, 0] width 0 height 0
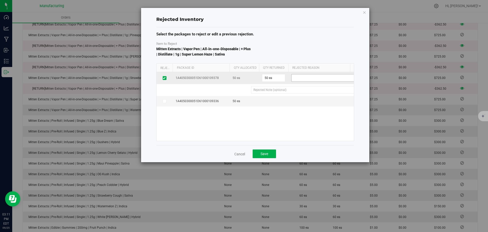
click at [316, 77] on span at bounding box center [326, 77] width 68 height 7
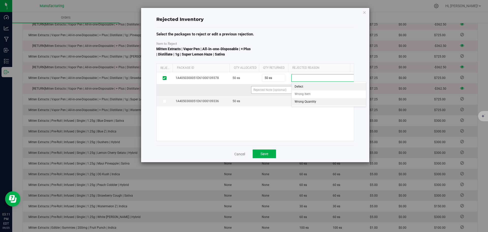
drag, startPoint x: 310, startPoint y: 101, endPoint x: 297, endPoint y: 93, distance: 14.7
click at [310, 100] on li "Wrong Quantity" at bounding box center [329, 102] width 75 height 8
click at [292, 92] on 800de56a-572b-4a67-a7f3-ede12d1bfe2d "text" at bounding box center [308, 90] width 115 height 8
type 800de56a-572b-4a67-a7f3-ede12d1bfe2d "ee"
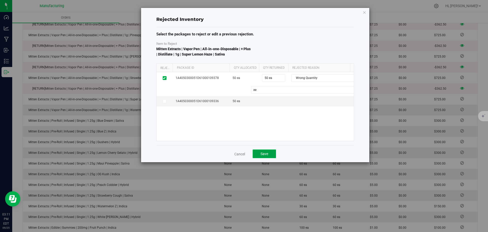
click at [268, 153] on button "Save" at bounding box center [264, 153] width 23 height 9
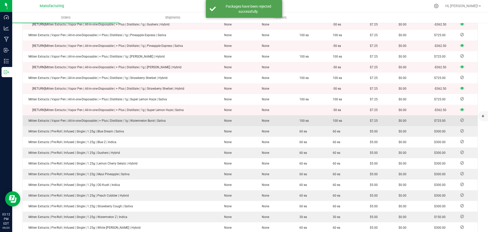
click at [386, 119] on icon at bounding box center [463, 120] width 4 height 3
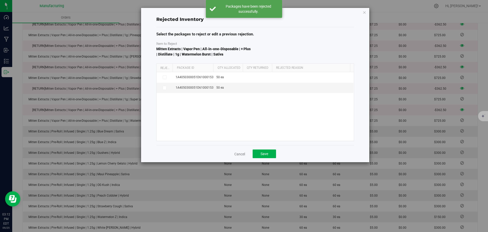
drag, startPoint x: 211, startPoint y: 68, endPoint x: 226, endPoint y: 68, distance: 15.8
click at [226, 68] on div "Reject Package Id Qty Allocated Qty Returned Rejected Reason" at bounding box center [254, 68] width 194 height 8
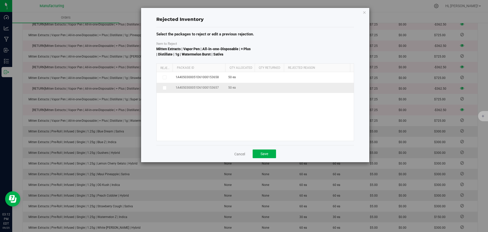
click at [165, 88] on icon at bounding box center [164, 88] width 3 height 0
click at [0, 0] on input "checkbox" at bounding box center [0, 0] width 0 height 0
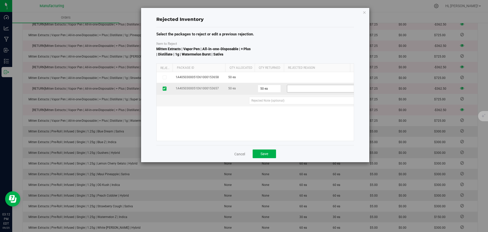
click at [302, 90] on span at bounding box center [321, 88] width 68 height 7
click at [302, 112] on li "Wrong Quantity" at bounding box center [324, 113] width 75 height 8
click at [278, 100] on 6a53b5d1-1d43-4c98-b7bf-c3f3a045cfa3 "text" at bounding box center [305, 101] width 113 height 8
type 6a53b5d1-1d43-4c98-b7bf-c3f3a045cfa3 "ee"
click at [267, 153] on span "Save" at bounding box center [265, 154] width 8 height 4
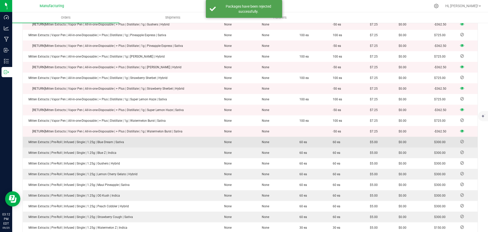
click at [386, 140] on icon at bounding box center [463, 141] width 4 height 3
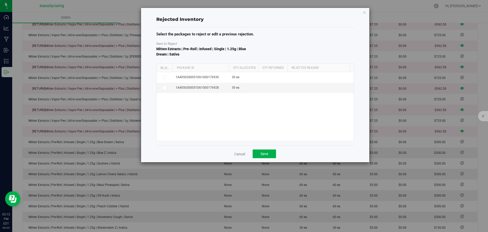
click at [229, 71] on div "Reject Package Id Qty Allocated Qty Returned Rejected Reason" at bounding box center [254, 68] width 194 height 8
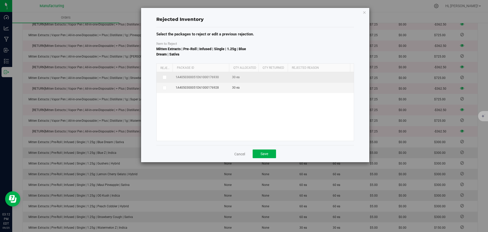
click at [166, 75] on span at bounding box center [165, 77] width 4 height 4
click at [0, 0] on input "checkbox" at bounding box center [0, 0] width 0 height 0
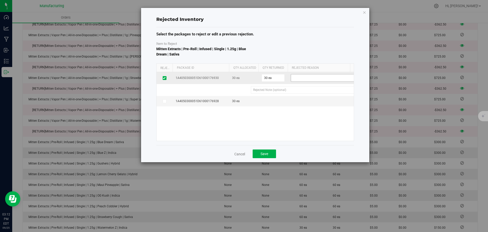
click at [343, 79] on span at bounding box center [325, 77] width 68 height 7
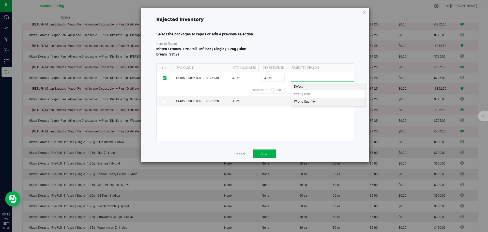
click at [333, 101] on li "Wrong Quantity" at bounding box center [328, 102] width 75 height 8
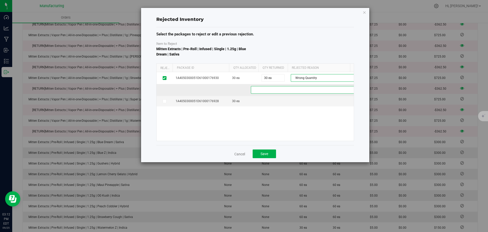
drag, startPoint x: 314, startPoint y: 89, endPoint x: 311, endPoint y: 91, distance: 3.8
click at [314, 89] on 337987e2-3309-4108-b231-e7e25bd9b8ce "text" at bounding box center [308, 90] width 115 height 8
type 337987e2-3309-4108-b231-e7e25bd9b8ce "ee"
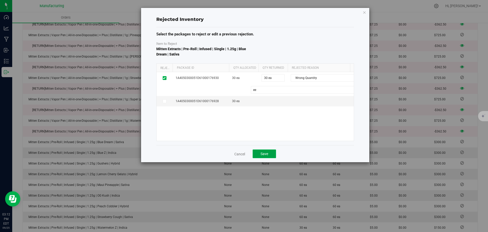
click at [269, 154] on button "Save" at bounding box center [264, 153] width 23 height 9
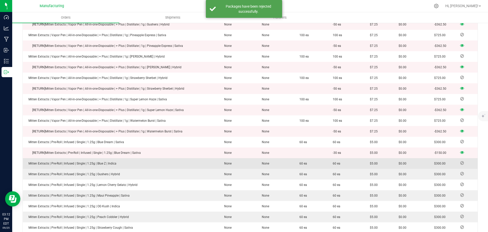
click at [386, 161] on icon at bounding box center [463, 162] width 4 height 3
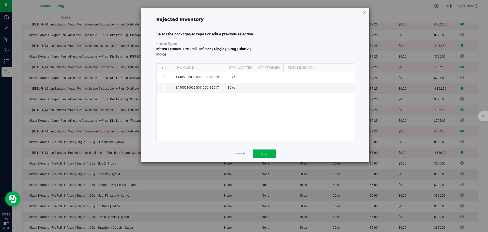
drag, startPoint x: 210, startPoint y: 68, endPoint x: 226, endPoint y: 68, distance: 16.8
click at [226, 68] on div "Reject Package Id Qty Allocated Qty Returned Rejected Reason" at bounding box center [254, 68] width 194 height 8
click at [164, 86] on span at bounding box center [165, 88] width 4 height 4
click at [0, 0] on input "checkbox" at bounding box center [0, 0] width 0 height 0
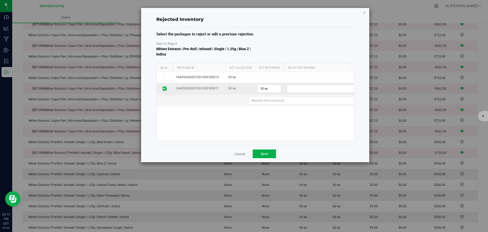
click at [302, 84] on td "Defect Wrong Item Wrong Quantity" at bounding box center [324, 89] width 81 height 12
click at [304, 91] on span at bounding box center [321, 88] width 68 height 7
click at [308, 114] on li "Wrong Quantity" at bounding box center [324, 113] width 75 height 8
click at [289, 101] on 24dcb348-2dfb-4762-8492-ff056451cdc9 "text" at bounding box center [305, 101] width 113 height 8
type 24dcb348-2dfb-4762-8492-ff056451cdc9 "ee"
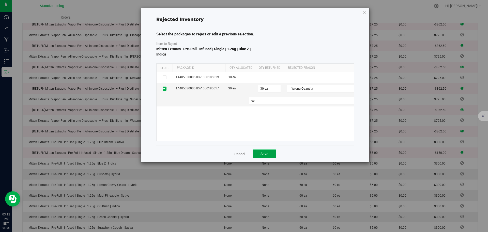
click at [271, 153] on button "Save" at bounding box center [264, 153] width 23 height 9
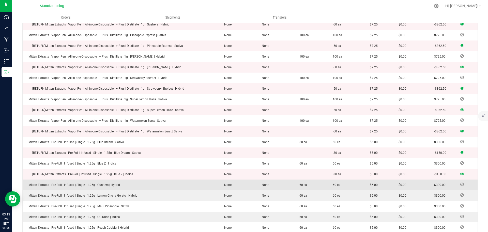
click at [386, 183] on icon at bounding box center [463, 184] width 4 height 3
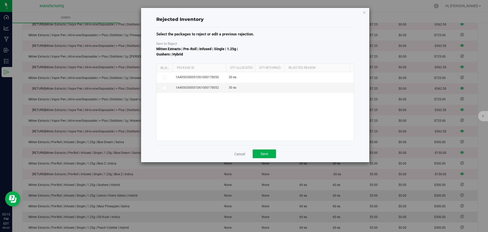
drag, startPoint x: 209, startPoint y: 68, endPoint x: 238, endPoint y: 69, distance: 28.8
click at [238, 69] on div "Reject Package Id Qty Allocated Qty Returned Rejected Reason" at bounding box center [254, 68] width 194 height 8
click at [165, 88] on icon at bounding box center [164, 88] width 3 height 0
click at [0, 0] on input "checkbox" at bounding box center [0, 0] width 0 height 0
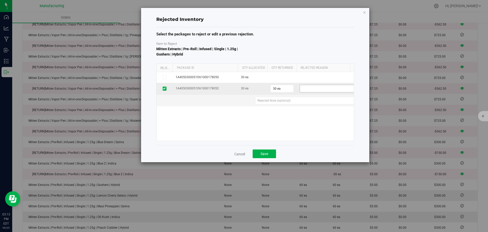
click at [313, 89] on span at bounding box center [334, 88] width 68 height 7
click at [314, 111] on li "Wrong Quantity" at bounding box center [337, 113] width 75 height 8
click at [288, 103] on 478bce4e-7f02-47fc-8ec5-f072af918780 "text" at bounding box center [315, 101] width 120 height 8
type 478bce4e-7f02-47fc-8ec5-f072af918780 "ee"
click at [268, 152] on button "Save" at bounding box center [264, 153] width 23 height 9
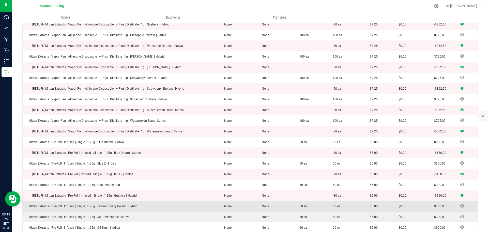
click at [386, 183] on icon at bounding box center [463, 205] width 4 height 3
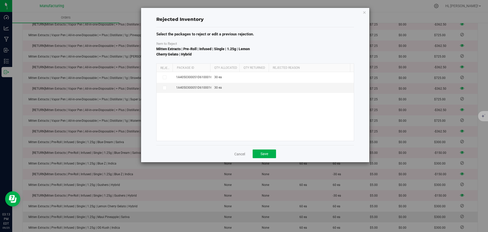
drag, startPoint x: 209, startPoint y: 68, endPoint x: 232, endPoint y: 69, distance: 22.9
click at [232, 69] on div "Reject Package Id Qty Allocated Qty Returned Rejected Reason" at bounding box center [254, 68] width 194 height 8
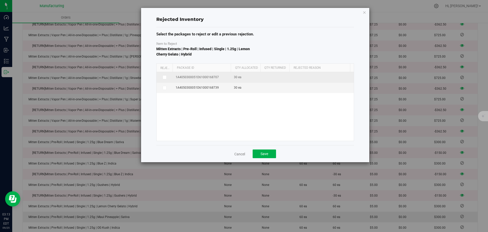
click at [165, 77] on icon at bounding box center [164, 77] width 3 height 0
click at [0, 0] on input "checkbox" at bounding box center [0, 0] width 0 height 0
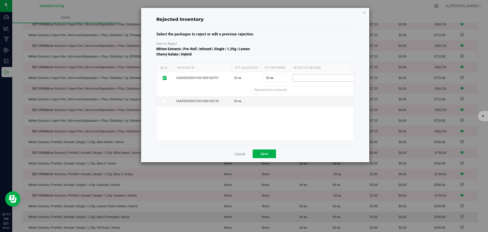
drag, startPoint x: 305, startPoint y: 80, endPoint x: 304, endPoint y: 84, distance: 4.6
click at [305, 80] on span at bounding box center [327, 77] width 68 height 7
click at [302, 101] on li "Wrong Quantity" at bounding box center [330, 102] width 75 height 8
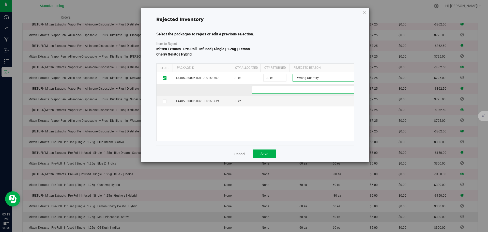
click at [286, 90] on b12ec827-2a02-421f-9173-ff667e7ab267 "text" at bounding box center [310, 90] width 116 height 8
type b12ec827-2a02-421f-9173-ff667e7ab267 "ee"
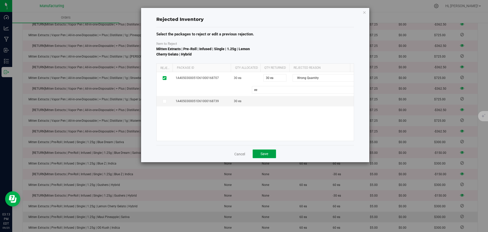
click at [261, 155] on button "Save" at bounding box center [264, 153] width 23 height 9
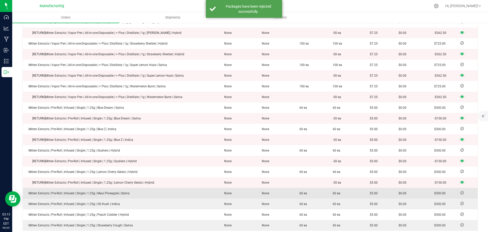
scroll to position [585, 0]
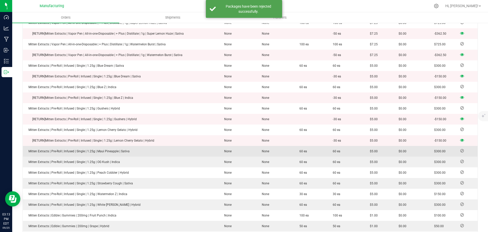
click at [386, 149] on icon at bounding box center [463, 150] width 4 height 3
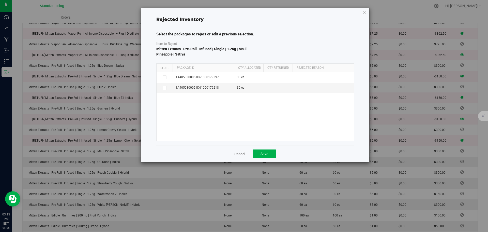
drag, startPoint x: 226, startPoint y: 68, endPoint x: 242, endPoint y: 69, distance: 16.0
click at [243, 69] on div "Reject Package Id Qty Allocated Qty Returned Rejected Reason" at bounding box center [254, 68] width 194 height 8
click at [164, 88] on icon at bounding box center [164, 88] width 3 height 0
click at [0, 0] on input "checkbox" at bounding box center [0, 0] width 0 height 0
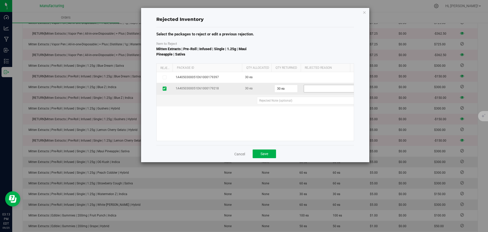
click at [309, 90] on span at bounding box center [338, 88] width 68 height 7
click at [307, 111] on li "Wrong Quantity" at bounding box center [341, 113] width 75 height 8
click at [293, 101] on 64b05d0d-4b61-47d1-8adf-03310395d009 "text" at bounding box center [318, 101] width 122 height 8
type 64b05d0d-4b61-47d1-8adf-03310395d009 "ee"
click at [272, 151] on button "Save" at bounding box center [264, 153] width 23 height 9
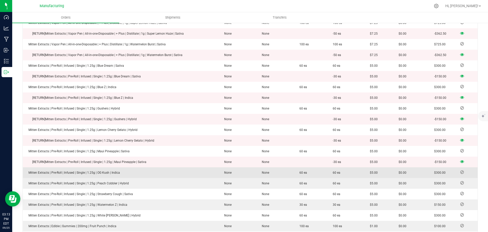
click at [386, 170] on icon at bounding box center [463, 171] width 4 height 3
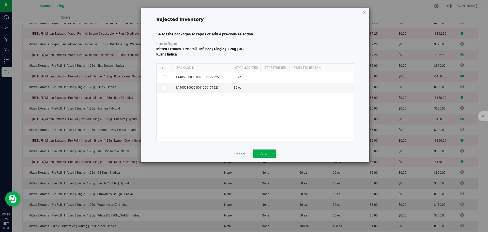
drag, startPoint x: 210, startPoint y: 66, endPoint x: 239, endPoint y: 66, distance: 28.7
click at [239, 66] on div "Reject Package Id Qty Allocated Qty Returned Rejected Reason" at bounding box center [254, 68] width 194 height 8
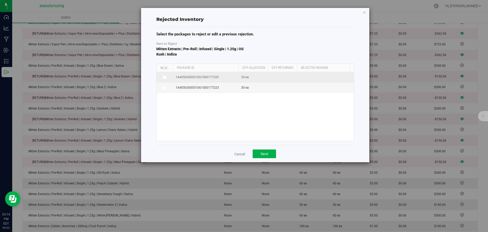
click at [164, 77] on icon at bounding box center [164, 77] width 3 height 0
click at [0, 0] on input "checkbox" at bounding box center [0, 0] width 0 height 0
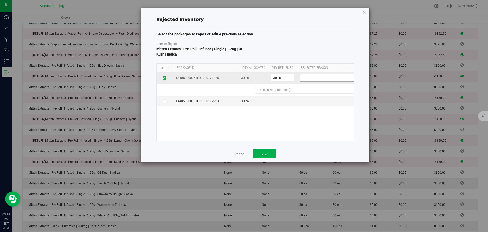
click at [332, 76] on span at bounding box center [334, 77] width 68 height 7
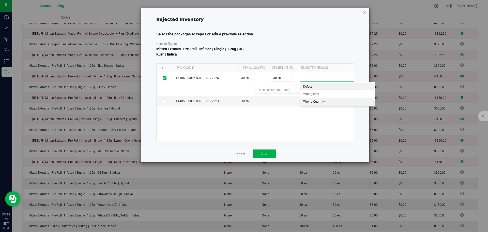
click at [323, 102] on li "Wrong Quantity" at bounding box center [337, 102] width 75 height 8
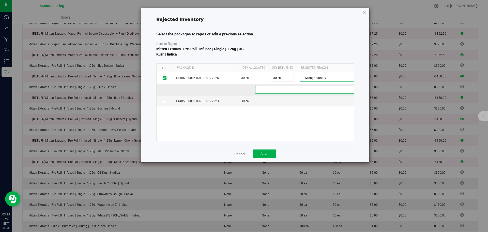
click at [301, 91] on 4d9eb7b7-633e-43c1-8fc9-f36c7a3c73f7 "text" at bounding box center [315, 90] width 120 height 8
type 4d9eb7b7-633e-43c1-8fc9-f36c7a3c73f7 "ee"
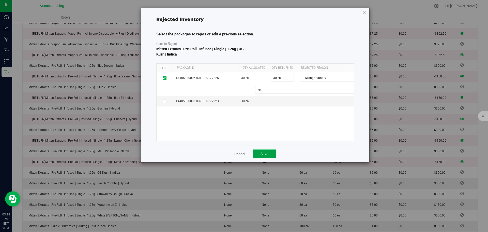
click at [269, 154] on button "Save" at bounding box center [264, 153] width 23 height 9
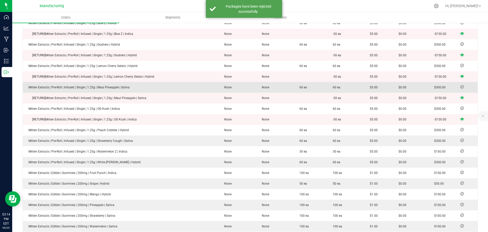
scroll to position [661, 0]
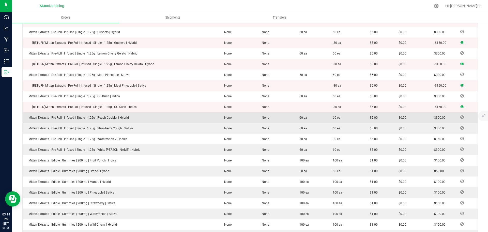
click at [386, 115] on icon at bounding box center [463, 116] width 4 height 3
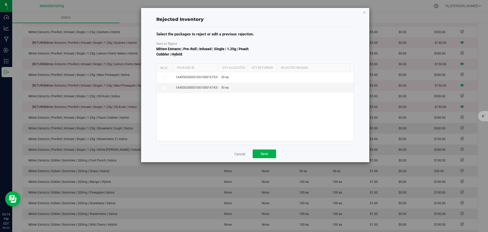
drag, startPoint x: 209, startPoint y: 68, endPoint x: 222, endPoint y: 68, distance: 12.2
click at [222, 68] on div "Reject Package Id Qty Allocated Qty Returned Rejected Reason" at bounding box center [254, 68] width 194 height 8
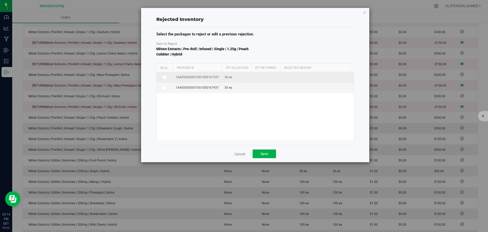
click at [164, 77] on icon at bounding box center [164, 77] width 3 height 0
click at [0, 0] on input "checkbox" at bounding box center [0, 0] width 0 height 0
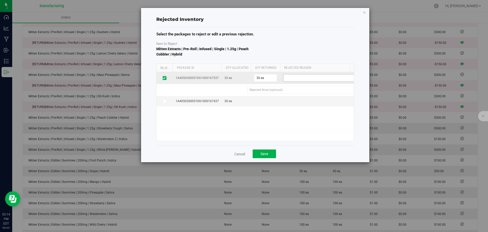
click at [318, 77] on span at bounding box center [318, 77] width 68 height 7
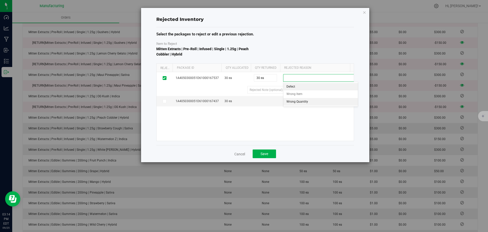
click at [311, 102] on li "Wrong Quantity" at bounding box center [321, 102] width 75 height 8
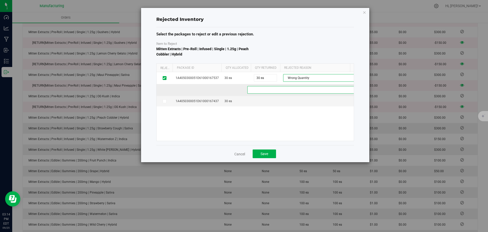
drag, startPoint x: 299, startPoint y: 90, endPoint x: 297, endPoint y: 92, distance: 2.8
click at [299, 90] on 1d0df164-b3a0-4fbd-a86c-4422678bbebe "text" at bounding box center [303, 90] width 111 height 8
type 1d0df164-b3a0-4fbd-a86c-4422678bbebe "ee"
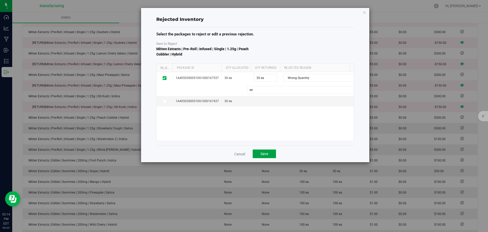
click at [268, 153] on button "Save" at bounding box center [264, 153] width 23 height 9
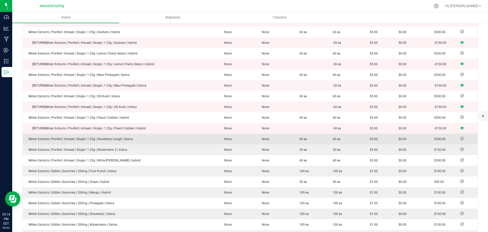
click at [386, 137] on icon at bounding box center [463, 138] width 4 height 3
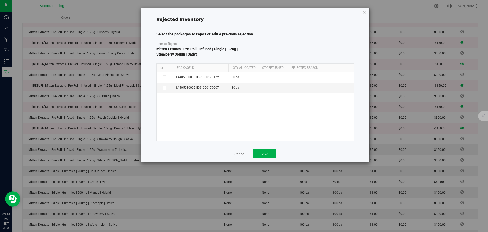
drag, startPoint x: 209, startPoint y: 66, endPoint x: 235, endPoint y: 68, distance: 25.5
click at [236, 67] on div "Reject Package Id Qty Allocated Qty Returned Rejected Reason" at bounding box center [254, 68] width 194 height 8
drag, startPoint x: 167, startPoint y: 89, endPoint x: 179, endPoint y: 90, distance: 12.0
click at [168, 89] on label at bounding box center [165, 88] width 10 height 4
click at [0, 0] on input "checkbox" at bounding box center [0, 0] width 0 height 0
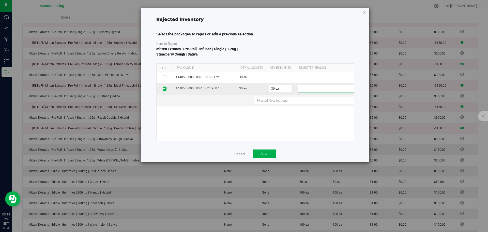
click at [310, 87] on span at bounding box center [332, 88] width 68 height 7
click at [312, 110] on li "Wrong Quantity" at bounding box center [335, 113] width 75 height 8
click at [288, 105] on td at bounding box center [267, 101] width 220 height 12
click at [288, 102] on 6aa4b75d-9235-47c6-b509-96beeaf8496c "text" at bounding box center [313, 101] width 119 height 8
type 6aa4b75d-9235-47c6-b509-96beeaf8496c "ee"
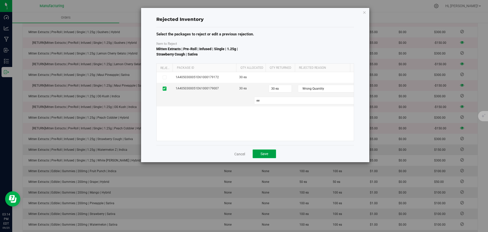
click at [266, 151] on button "Save" at bounding box center [264, 153] width 23 height 9
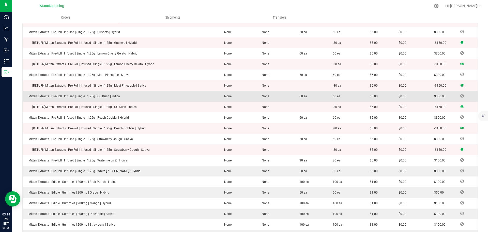
click at [386, 94] on icon at bounding box center [463, 95] width 4 height 3
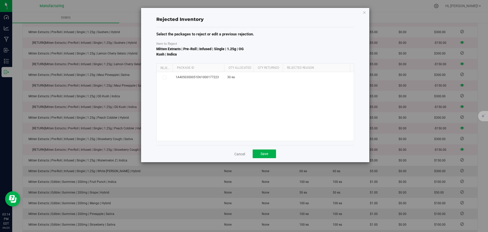
drag, startPoint x: 211, startPoint y: 69, endPoint x: 230, endPoint y: 70, distance: 19.3
click at [230, 70] on div "Reject Package Id Qty Allocated Qty Returned Rejected Reason" at bounding box center [254, 68] width 194 height 8
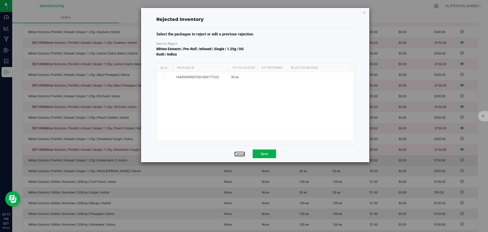
click at [237, 152] on link "Cancel" at bounding box center [240, 153] width 11 height 5
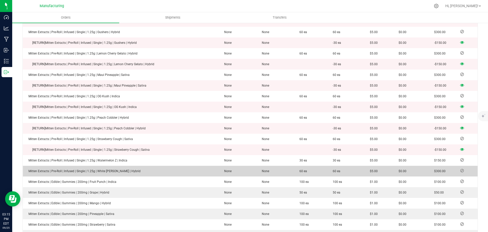
click at [386, 169] on icon at bounding box center [463, 170] width 4 height 3
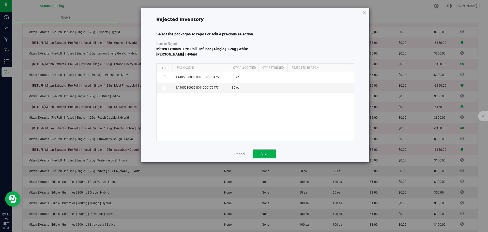
drag, startPoint x: 211, startPoint y: 67, endPoint x: 230, endPoint y: 68, distance: 19.8
click at [230, 68] on div "Reject Package Id Qty Allocated Qty Returned Rejected Reason" at bounding box center [254, 68] width 194 height 8
drag, startPoint x: 164, startPoint y: 87, endPoint x: 170, endPoint y: 87, distance: 6.1
click at [164, 88] on icon at bounding box center [164, 88] width 3 height 0
click at [0, 0] on input "checkbox" at bounding box center [0, 0] width 0 height 0
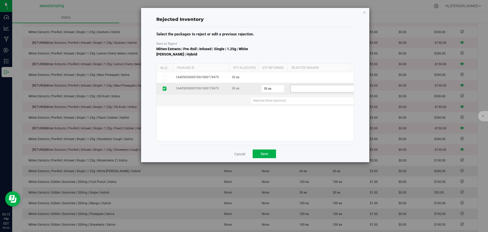
click at [299, 90] on span at bounding box center [325, 88] width 68 height 7
click at [305, 115] on li "Wrong Quantity" at bounding box center [328, 113] width 75 height 8
click at [298, 102] on 4ff68d50-575d-4273-b90a-2f3f0df6f584 "text" at bounding box center [308, 101] width 115 height 8
type 4ff68d50-575d-4273-b90a-2f3f0df6f584 "ee"
click at [265, 157] on button "Save" at bounding box center [264, 153] width 23 height 9
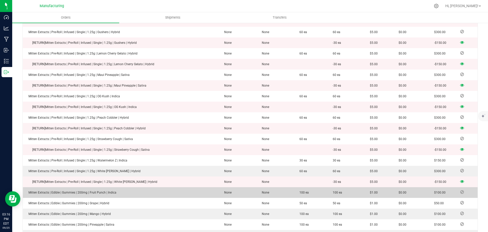
click at [386, 183] on icon at bounding box center [463, 191] width 4 height 3
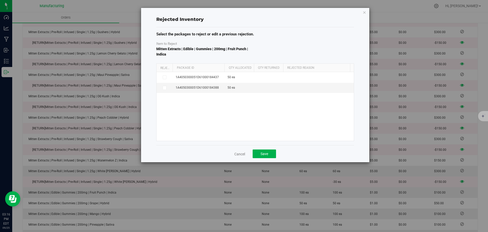
drag, startPoint x: 211, startPoint y: 69, endPoint x: 230, endPoint y: 69, distance: 18.6
click at [230, 69] on div "Reject Package Id Qty Allocated Qty Returned Rejected Reason" at bounding box center [254, 68] width 194 height 8
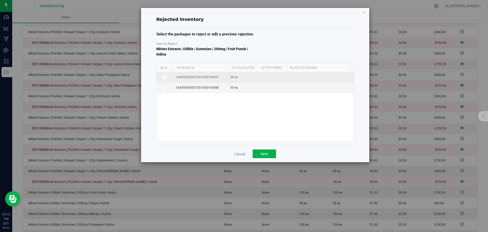
click at [163, 78] on span at bounding box center [165, 77] width 4 height 4
click at [0, 0] on input "checkbox" at bounding box center [0, 0] width 0 height 0
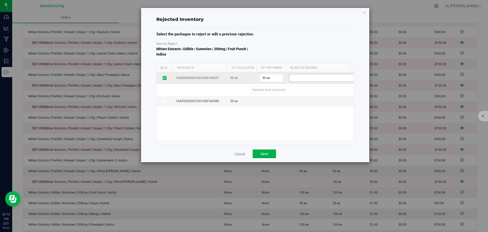
click at [302, 79] on span at bounding box center [323, 77] width 68 height 7
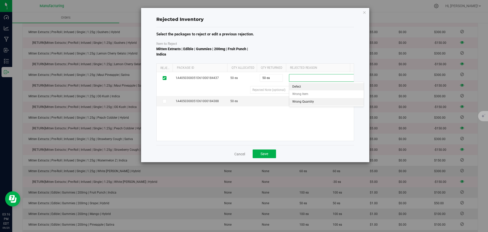
drag, startPoint x: 299, startPoint y: 102, endPoint x: 291, endPoint y: 100, distance: 8.2
click at [299, 102] on li "Wrong Quantity" at bounding box center [326, 102] width 75 height 8
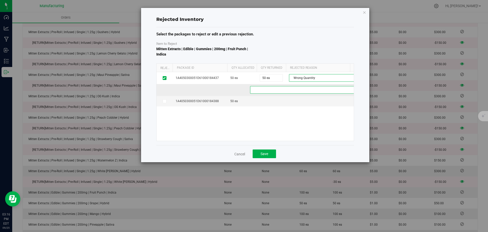
click at [283, 91] on d5f50bad-f85f-464d-bd9b-5713b329eec5 "text" at bounding box center [307, 90] width 114 height 8
type d5f50bad-f85f-464d-bd9b-5713b329eec5 "ee"
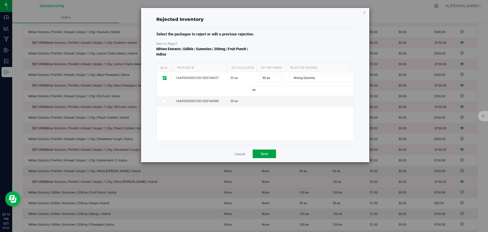
click at [270, 153] on button "Save" at bounding box center [264, 153] width 23 height 9
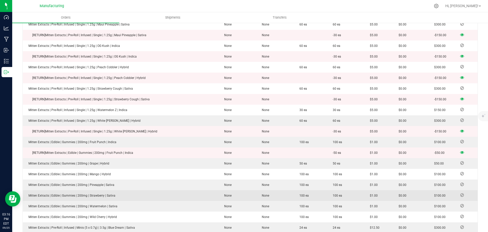
scroll to position [712, 0]
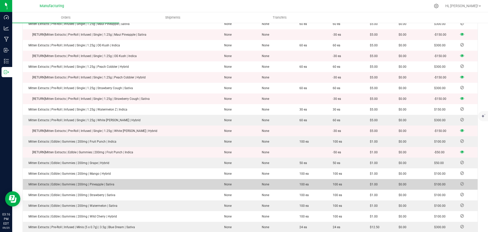
click at [386, 182] on icon at bounding box center [463, 183] width 4 height 3
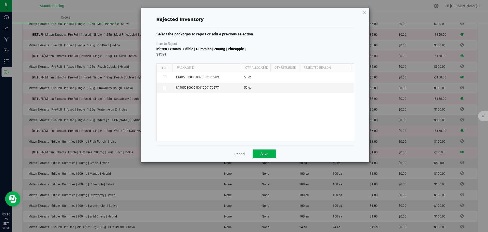
drag, startPoint x: 210, startPoint y: 67, endPoint x: 248, endPoint y: 69, distance: 38.0
click at [248, 69] on div "Reject Package Id Qty Allocated Qty Returned Rejected Reason" at bounding box center [254, 68] width 194 height 8
click at [166, 88] on span at bounding box center [165, 88] width 4 height 4
click at [0, 0] on input "checkbox" at bounding box center [0, 0] width 0 height 0
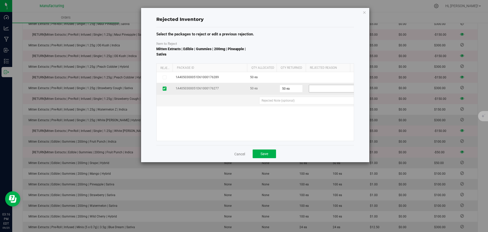
click at [330, 89] on span at bounding box center [343, 88] width 68 height 7
click at [326, 109] on li "Wrong Quantity" at bounding box center [346, 113] width 75 height 8
click at [310, 103] on 737227ec-9167-490f-b2dc-b49fb6f99e17 "text" at bounding box center [321, 101] width 125 height 8
type 737227ec-9167-490f-b2dc-b49fb6f99e17 "ee"
click at [266, 154] on span "Save" at bounding box center [265, 154] width 8 height 4
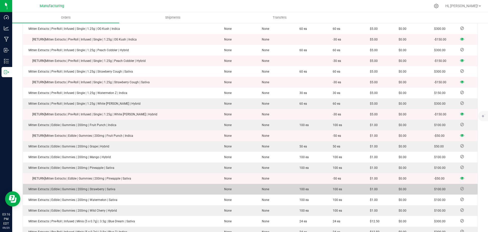
scroll to position [738, 0]
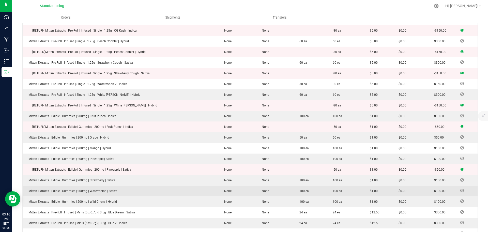
click at [386, 183] on icon at bounding box center [463, 190] width 4 height 3
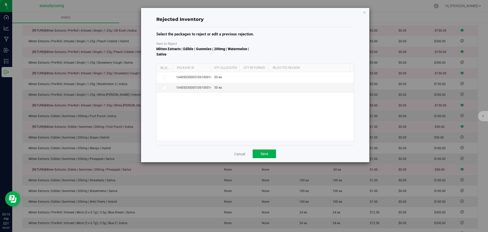
drag, startPoint x: 209, startPoint y: 67, endPoint x: 224, endPoint y: 67, distance: 15.0
click at [224, 67] on div "Reject Package Id Qty Allocated Qty Returned Rejected Reason" at bounding box center [254, 68] width 194 height 8
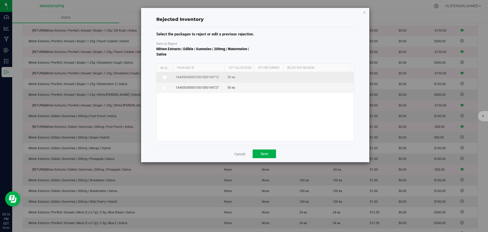
click at [164, 77] on icon at bounding box center [164, 77] width 3 height 0
click at [0, 0] on input "checkbox" at bounding box center [0, 0] width 0 height 0
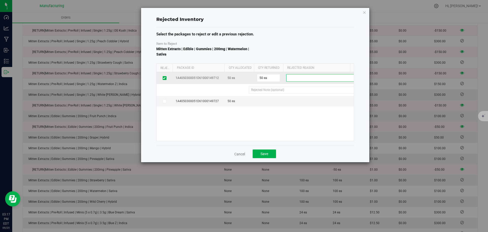
click at [292, 81] on span at bounding box center [321, 77] width 68 height 7
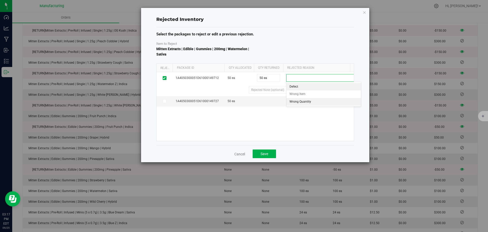
click at [298, 102] on li "Wrong Quantity" at bounding box center [324, 102] width 75 height 8
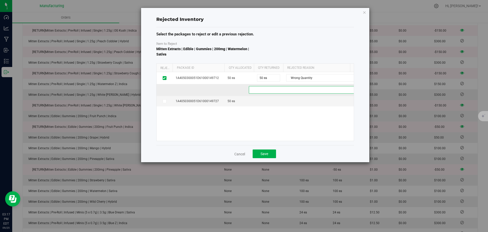
click at [283, 90] on c1ca6282-699b-45d4-8d2b-dc6e7f706c71 "text" at bounding box center [305, 90] width 112 height 8
type c1ca6282-699b-45d4-8d2b-dc6e7f706c71 "ee"
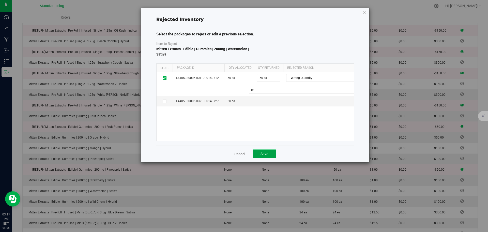
click at [258, 154] on button "Save" at bounding box center [264, 153] width 23 height 9
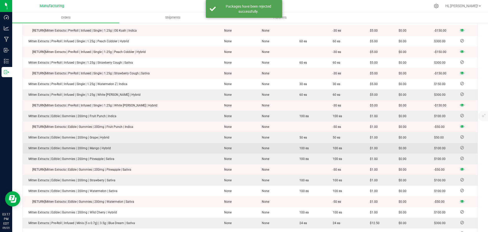
scroll to position [814, 0]
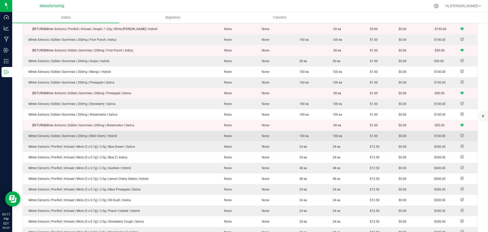
click at [386, 134] on icon at bounding box center [463, 135] width 4 height 3
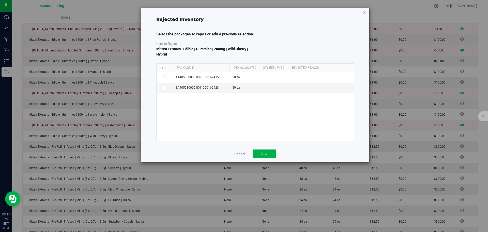
drag, startPoint x: 209, startPoint y: 68, endPoint x: 229, endPoint y: 69, distance: 19.9
click at [229, 69] on div "Reject Package Id Qty Allocated Qty Returned Rejected Reason" at bounding box center [254, 68] width 194 height 8
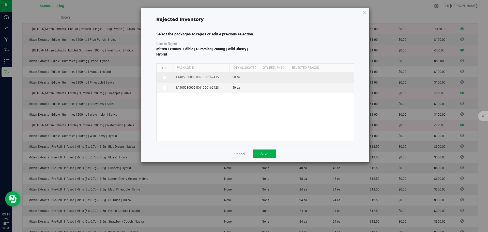
click at [163, 77] on icon at bounding box center [164, 77] width 3 height 0
click at [0, 0] on input "checkbox" at bounding box center [0, 0] width 0 height 0
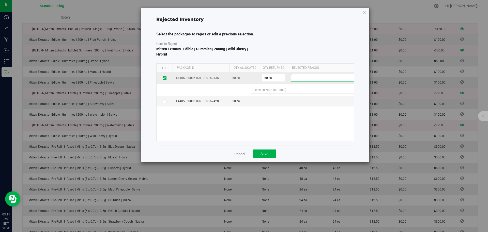
click at [331, 79] on span at bounding box center [326, 77] width 68 height 7
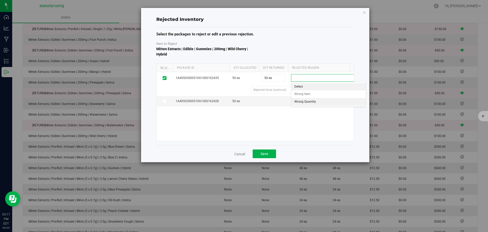
click at [321, 102] on li "Wrong Quantity" at bounding box center [329, 102] width 75 height 8
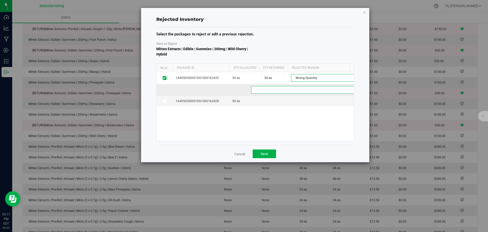
click at [275, 90] on 9add4cc8-4104-4ca0-a7be-4e314a5db473 "text" at bounding box center [308, 90] width 115 height 8
type 9add4cc8-4104-4ca0-a7be-4e314a5db473 "ee"
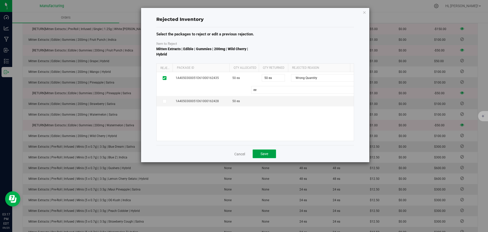
click at [272, 153] on button "Save" at bounding box center [264, 153] width 23 height 9
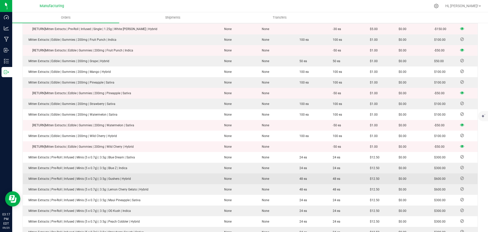
click at [386, 177] on span at bounding box center [463, 178] width 8 height 3
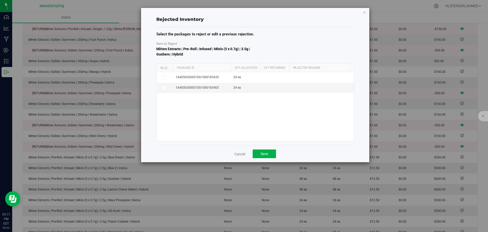
drag, startPoint x: 210, startPoint y: 69, endPoint x: 247, endPoint y: 70, distance: 37.2
click at [247, 70] on div "Reject Package Id Qty Allocated Qty Returned Rejected Reason" at bounding box center [254, 68] width 194 height 8
click at [164, 88] on icon at bounding box center [164, 88] width 3 height 0
click at [0, 0] on input "checkbox" at bounding box center [0, 0] width 0 height 0
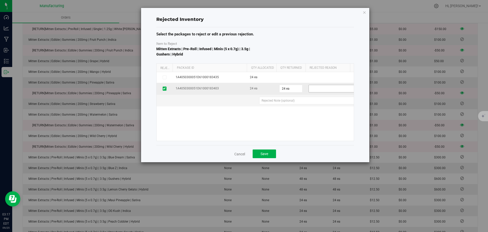
click at [325, 89] on span at bounding box center [343, 88] width 68 height 7
click at [325, 112] on li "Wrong Quantity" at bounding box center [346, 113] width 75 height 8
click at [294, 103] on e5fbf48b-9a34-46fe-b652-c17971b1d091 "text" at bounding box center [321, 101] width 125 height 8
type e5fbf48b-9a34-46fe-b652-c17971b1d091 "ee"
click at [269, 154] on button "Save" at bounding box center [264, 153] width 23 height 9
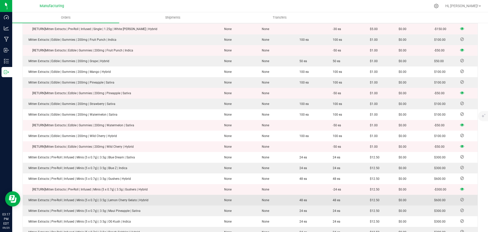
click at [386, 183] on icon at bounding box center [463, 199] width 4 height 3
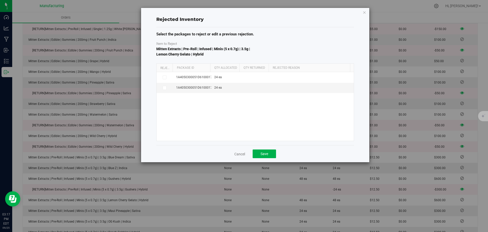
drag, startPoint x: 209, startPoint y: 67, endPoint x: 232, endPoint y: 68, distance: 23.4
click at [232, 67] on div "Reject Package Id Qty Allocated Qty Returned Rejected Reason" at bounding box center [254, 68] width 194 height 8
click at [164, 88] on icon at bounding box center [164, 88] width 3 height 0
click at [0, 0] on input "checkbox" at bounding box center [0, 0] width 0 height 0
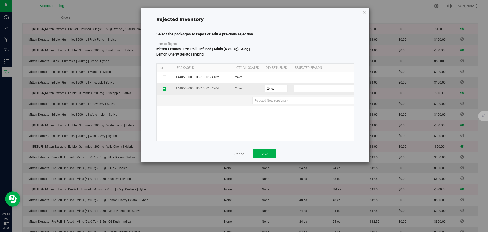
click at [308, 90] on span at bounding box center [328, 88] width 68 height 7
click at [310, 110] on li "Wrong Quantity" at bounding box center [331, 113] width 75 height 8
click at [301, 100] on edb8314b-138a-4caf-bd07-b9fb8964a3cb "text" at bounding box center [311, 101] width 117 height 8
type edb8314b-138a-4caf-bd07-b9fb8964a3cb "ee"
click at [265, 154] on span "Save" at bounding box center [265, 154] width 8 height 4
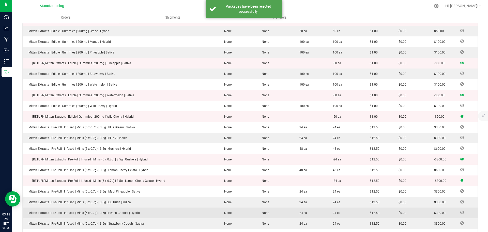
scroll to position [865, 0]
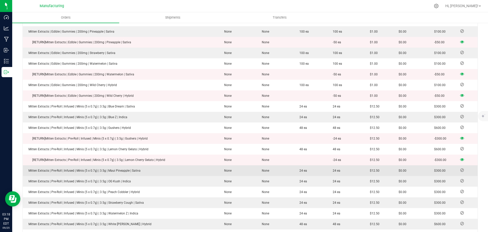
click at [386, 168] on icon at bounding box center [463, 169] width 4 height 3
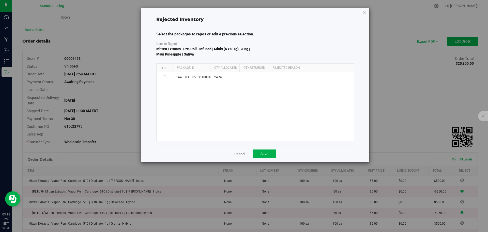
scroll to position [865, 0]
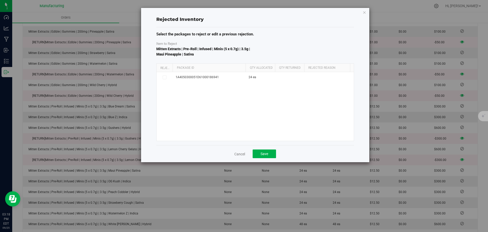
drag, startPoint x: 209, startPoint y: 69, endPoint x: 246, endPoint y: 71, distance: 36.7
click at [246, 71] on div "Reject Package Id Qty Allocated Qty Returned Rejected Reason" at bounding box center [254, 68] width 194 height 8
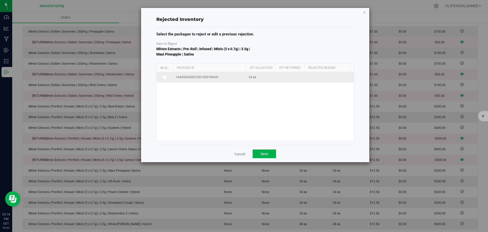
click at [165, 77] on icon at bounding box center [164, 77] width 3 height 0
click at [0, 0] on input "checkbox" at bounding box center [0, 0] width 0 height 0
click at [314, 74] on span at bounding box center [342, 77] width 68 height 7
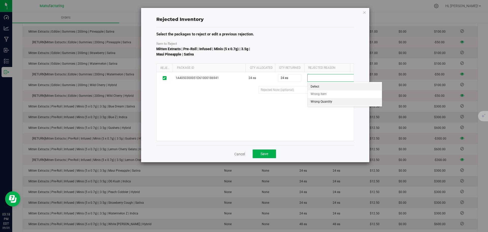
click at [317, 103] on li "Wrong Quantity" at bounding box center [345, 102] width 75 height 8
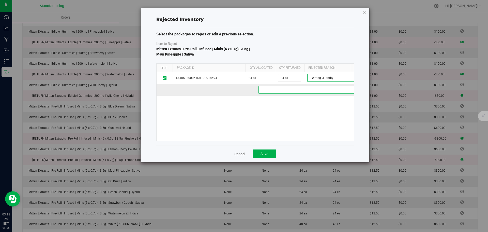
click at [291, 92] on d9d053c7-dace-45a2-8392-10d8be6bf25d "text" at bounding box center [321, 90] width 124 height 8
type d9d053c7-dace-45a2-8392-10d8be6bf25d "ee"
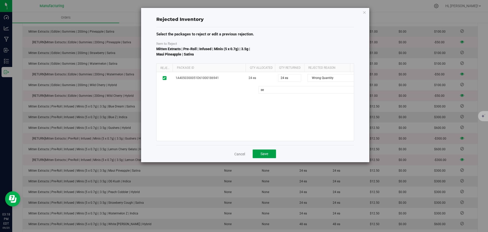
click at [267, 152] on span "Save" at bounding box center [265, 154] width 8 height 4
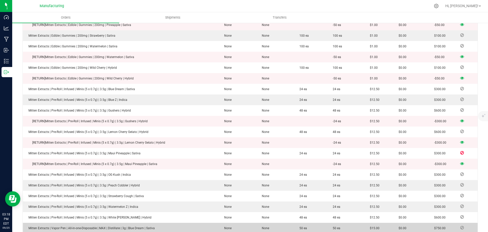
scroll to position [890, 0]
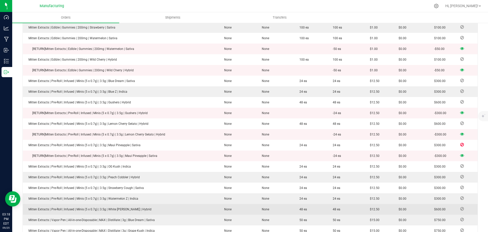
click at [461, 207] on icon at bounding box center [463, 208] width 4 height 3
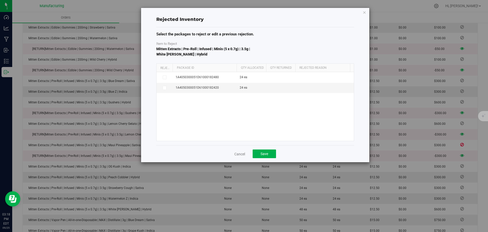
drag, startPoint x: 209, startPoint y: 67, endPoint x: 239, endPoint y: 68, distance: 29.8
click at [239, 68] on div "Reject Package Id Qty Allocated Qty Returned Rejected Reason" at bounding box center [254, 68] width 194 height 8
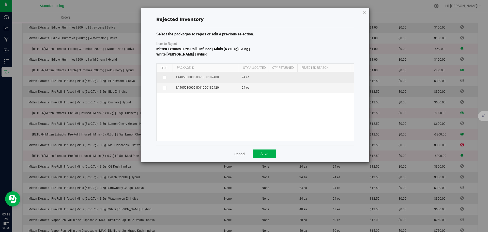
drag, startPoint x: 165, startPoint y: 77, endPoint x: 176, endPoint y: 78, distance: 11.2
click at [165, 77] on icon at bounding box center [164, 77] width 3 height 0
click at [0, 0] on input "checkbox" at bounding box center [0, 0] width 0 height 0
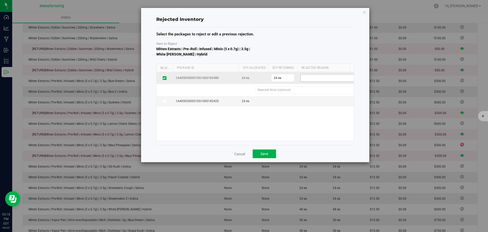
click at [315, 77] on span at bounding box center [335, 77] width 68 height 7
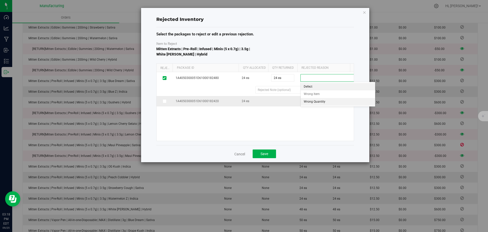
drag, startPoint x: 313, startPoint y: 101, endPoint x: 298, endPoint y: 97, distance: 14.9
click at [313, 101] on li "Wrong Quantity" at bounding box center [338, 102] width 75 height 8
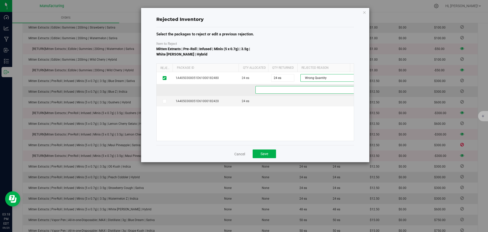
click at [279, 90] on 99eeea24-4d69-4a1c-ab59-26343263a415 "text" at bounding box center [316, 90] width 120 height 8
type 99eeea24-4d69-4a1c-ab59-26343263a415 "ee"
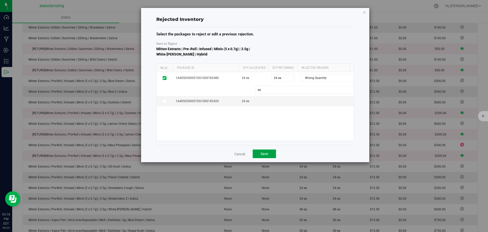
click at [271, 153] on button "Save" at bounding box center [264, 153] width 23 height 9
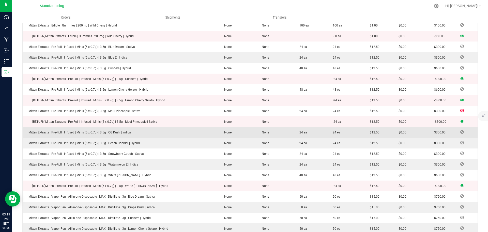
scroll to position [941, 0]
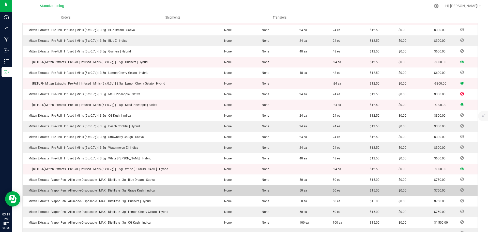
click at [461, 188] on span at bounding box center [463, 189] width 8 height 3
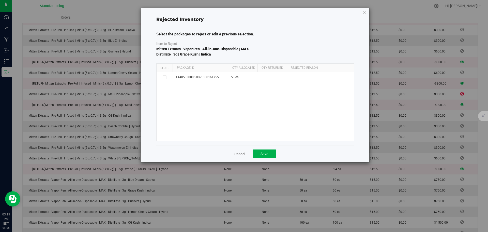
drag, startPoint x: 209, startPoint y: 68, endPoint x: 226, endPoint y: 70, distance: 16.6
click at [229, 69] on div "Reject Package Id Qty Allocated Qty Returned Rejected Reason" at bounding box center [254, 68] width 194 height 8
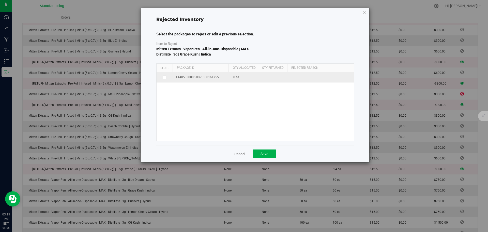
click at [163, 78] on span at bounding box center [165, 77] width 4 height 4
click at [0, 0] on input "checkbox" at bounding box center [0, 0] width 0 height 0
click at [297, 78] on span at bounding box center [325, 77] width 68 height 7
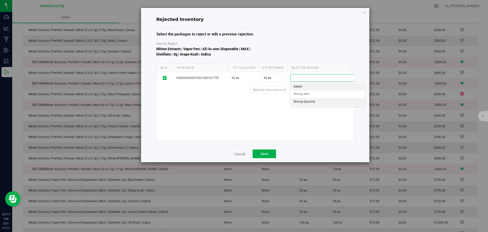
click at [298, 105] on li "Wrong Quantity" at bounding box center [328, 102] width 75 height 8
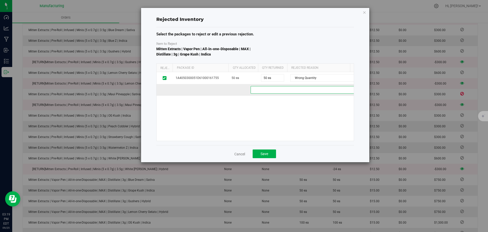
click at [271, 92] on 03f0b354-6d54-4442-9e09-305ca2a2e5d8 "text" at bounding box center [308, 90] width 115 height 8
type 03f0b354-6d54-4442-9e09-305ca2a2e5d8 "ee"
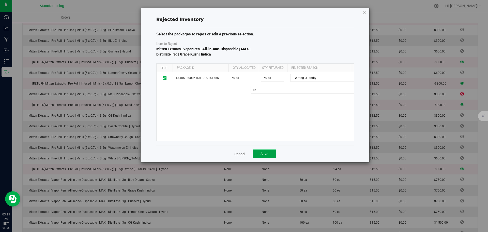
click at [265, 152] on span "Save" at bounding box center [265, 154] width 8 height 4
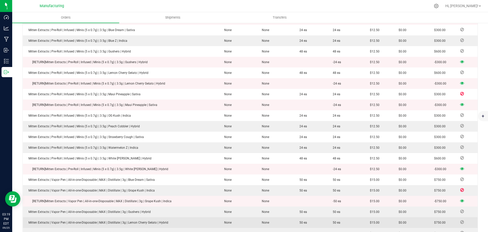
click at [461, 220] on span at bounding box center [463, 221] width 8 height 3
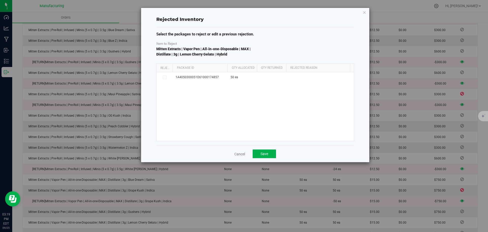
drag, startPoint x: 229, startPoint y: 69, endPoint x: 234, endPoint y: 69, distance: 4.4
click at [234, 69] on div "Reject Package Id Qty Allocated Qty Returned Rejected Reason" at bounding box center [254, 68] width 194 height 8
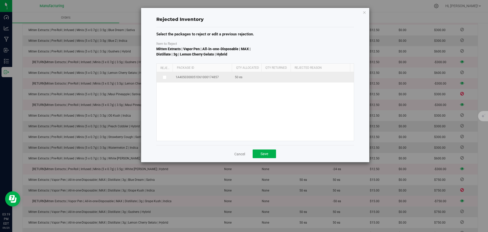
click at [162, 79] on label at bounding box center [165, 77] width 10 height 4
click at [0, 0] on input "checkbox" at bounding box center [0, 0] width 0 height 0
click at [307, 81] on span at bounding box center [328, 77] width 68 height 7
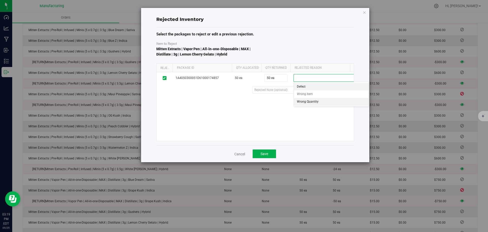
click at [309, 105] on li "Wrong Quantity" at bounding box center [331, 102] width 75 height 8
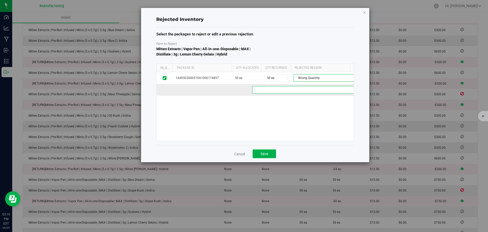
click at [281, 90] on cfe2c4b1-d159-44a3-9da0-654c3aee4e4d "text" at bounding box center [310, 90] width 117 height 8
type cfe2c4b1-d159-44a3-9da0-654c3aee4e4d "ee"
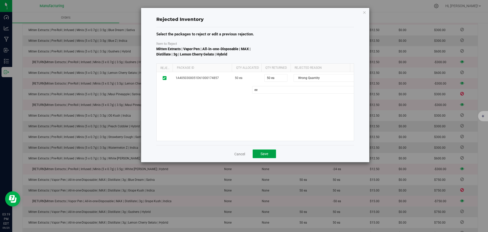
click at [268, 154] on span "Save" at bounding box center [265, 154] width 8 height 4
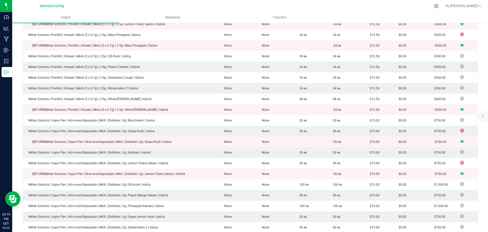
scroll to position [1018, 0]
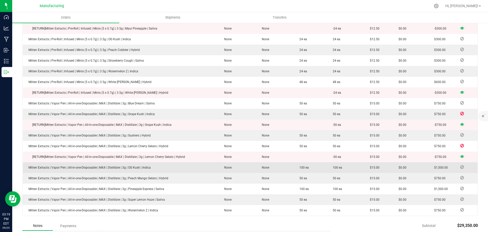
click at [461, 165] on icon at bounding box center [463, 166] width 4 height 3
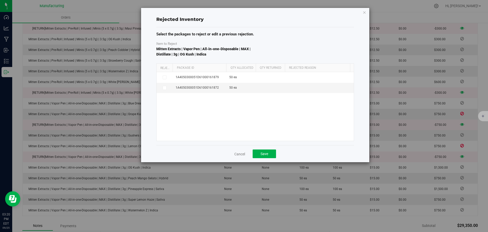
drag, startPoint x: 209, startPoint y: 69, endPoint x: 227, endPoint y: 69, distance: 17.6
click at [227, 69] on div "Reject Package Id Qty Allocated Qty Returned Rejected Reason" at bounding box center [254, 68] width 194 height 8
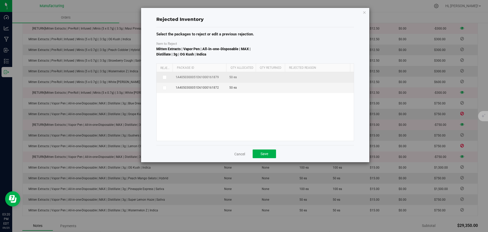
click at [167, 78] on label at bounding box center [165, 77] width 10 height 4
click at [0, 0] on input "checkbox" at bounding box center [0, 0] width 0 height 0
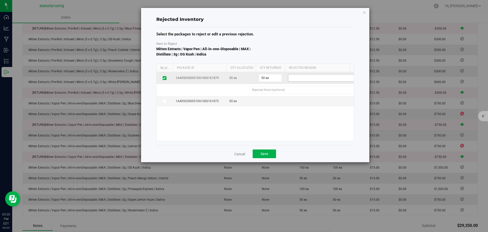
click at [310, 80] on span at bounding box center [322, 77] width 68 height 7
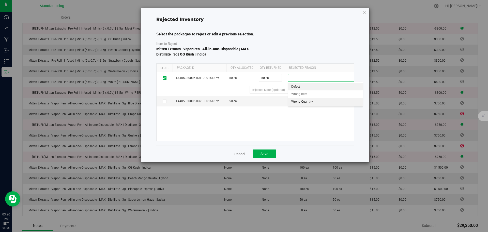
click at [310, 101] on li "Wrong Quantity" at bounding box center [325, 102] width 75 height 8
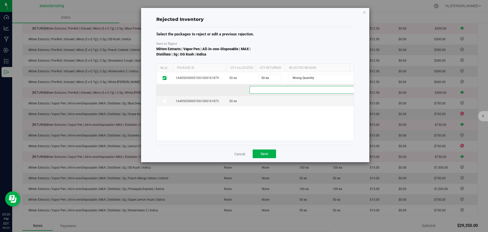
click at [281, 90] on b513dfe3-2136-4d5b-a135-f62c46e41bfc "text" at bounding box center [306, 90] width 113 height 8
type b513dfe3-2136-4d5b-a135-f62c46e41bfc "ee"
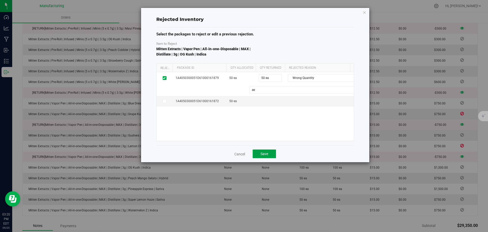
click at [268, 153] on span "Save" at bounding box center [265, 154] width 8 height 4
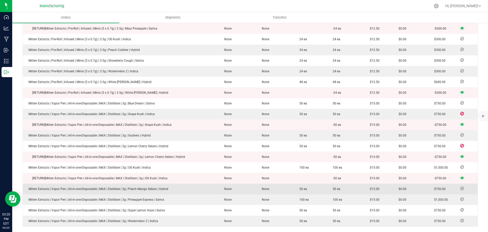
click at [461, 187] on icon at bounding box center [463, 188] width 4 height 3
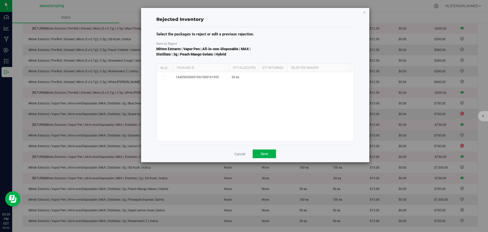
drag, startPoint x: 210, startPoint y: 67, endPoint x: 231, endPoint y: 68, distance: 21.6
click at [231, 68] on div "Reject Package Id Qty Allocated Qty Returned Rejected Reason" at bounding box center [254, 68] width 194 height 8
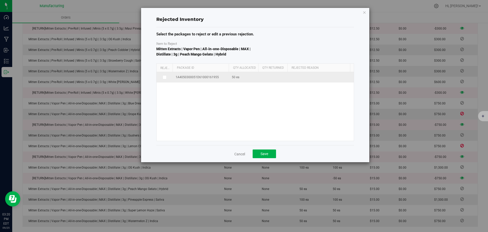
click at [163, 77] on icon at bounding box center [164, 77] width 3 height 0
click at [0, 0] on input "checkbox" at bounding box center [0, 0] width 0 height 0
click at [308, 80] on span at bounding box center [325, 77] width 68 height 7
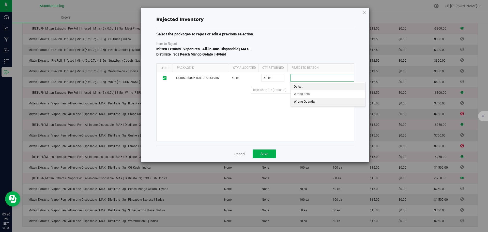
click at [308, 101] on li "Wrong Quantity" at bounding box center [328, 102] width 75 height 8
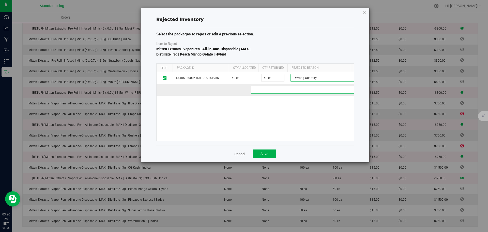
click at [284, 91] on 7aa41655-a06d-4fc3-9c09-a57fae5c8e92 "text" at bounding box center [308, 90] width 115 height 8
type 7aa41655-a06d-4fc3-9c09-a57fae5c8e92 "ee"
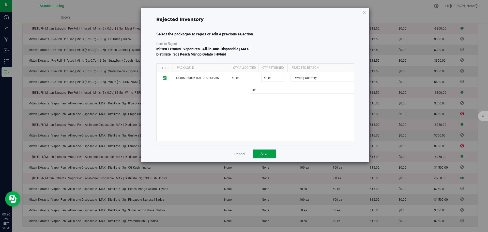
click at [263, 153] on span "Save" at bounding box center [265, 154] width 8 height 4
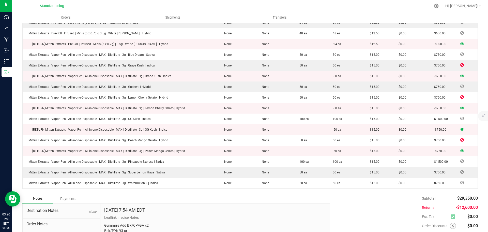
scroll to position [1068, 0]
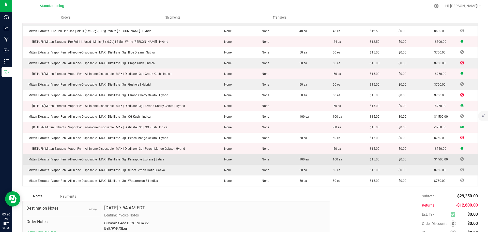
click at [461, 157] on icon at bounding box center [463, 158] width 4 height 3
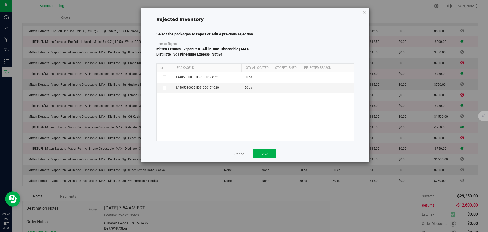
drag, startPoint x: 209, startPoint y: 70, endPoint x: 242, endPoint y: 70, distance: 32.3
click at [242, 70] on div "Reject Package Id Qty Allocated Qty Returned Rejected Reason" at bounding box center [254, 68] width 194 height 8
click at [165, 88] on icon at bounding box center [164, 88] width 3 height 0
click at [0, 0] on input "checkbox" at bounding box center [0, 0] width 0 height 0
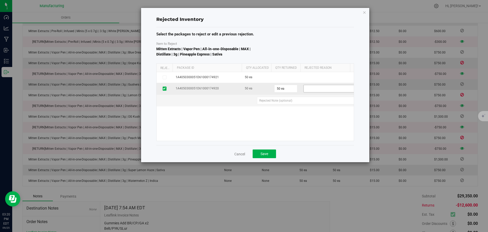
click at [334, 86] on span at bounding box center [338, 88] width 68 height 7
click at [325, 113] on li "Wrong Quantity" at bounding box center [341, 113] width 75 height 8
drag, startPoint x: 291, startPoint y: 99, endPoint x: 289, endPoint y: 102, distance: 3.7
click at [291, 99] on 27ef91cd-0111-4b6d-b84b-0296d537f460 "text" at bounding box center [318, 101] width 122 height 8
type 27ef91cd-0111-4b6d-b84b-0296d537f460 "ee"
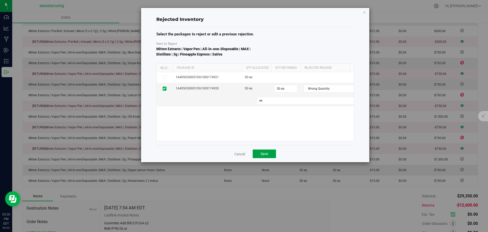
click at [269, 157] on button "Save" at bounding box center [264, 153] width 23 height 9
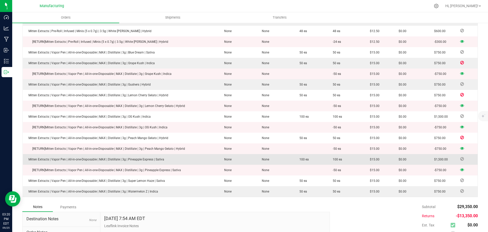
click at [461, 157] on icon at bounding box center [463, 158] width 4 height 3
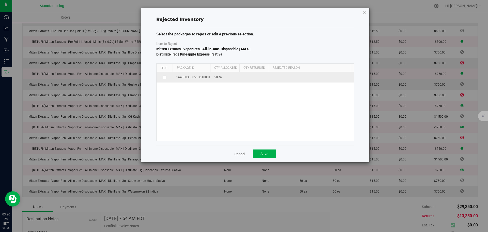
drag, startPoint x: 211, startPoint y: 68, endPoint x: 245, endPoint y: 73, distance: 35.0
click at [245, 73] on div "Reject Package Id Qty Allocated Qty Returned Rejected Reason 1A4050300051D61000…" at bounding box center [255, 102] width 198 height 78
click at [164, 77] on icon at bounding box center [164, 77] width 3 height 0
click at [0, 0] on input "checkbox" at bounding box center [0, 0] width 0 height 0
click at [313, 81] on span at bounding box center [340, 77] width 68 height 7
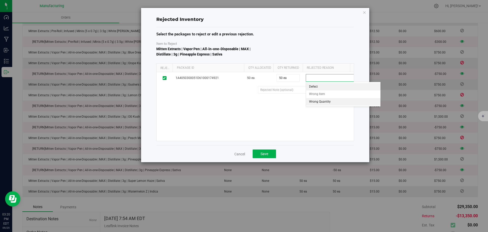
click at [314, 101] on li "Wrong Quantity" at bounding box center [343, 102] width 75 height 8
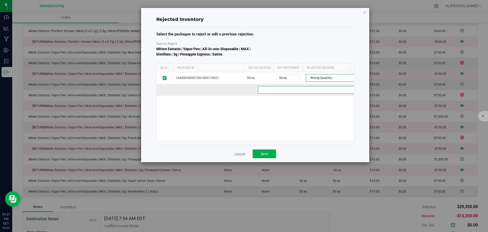
click at [297, 91] on 3a961a00-293a-49be-a758-874ad0c50455 "text" at bounding box center [319, 90] width 123 height 8
type 3a961a00-293a-49be-a758-874ad0c50455 "ee"
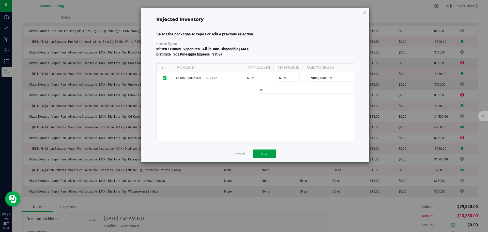
click at [266, 156] on button "Save" at bounding box center [264, 153] width 23 height 9
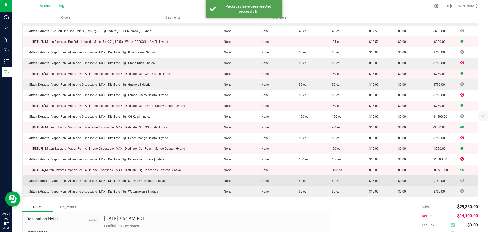
click at [461, 179] on icon at bounding box center [463, 180] width 4 height 3
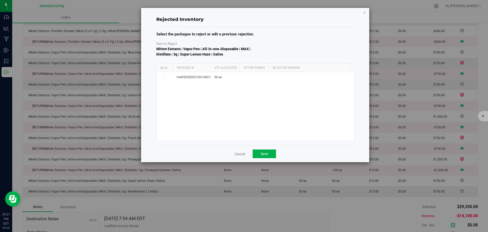
drag, startPoint x: 211, startPoint y: 69, endPoint x: 233, endPoint y: 71, distance: 21.7
click at [233, 71] on div "Reject Package Id Qty Allocated Qty Returned Rejected Reason" at bounding box center [254, 68] width 194 height 8
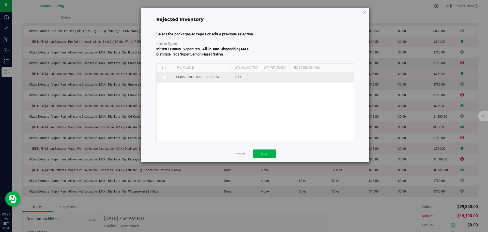
click at [165, 77] on icon at bounding box center [164, 77] width 3 height 0
click at [0, 0] on input "checkbox" at bounding box center [0, 0] width 0 height 0
click at [317, 78] on span at bounding box center [327, 77] width 68 height 7
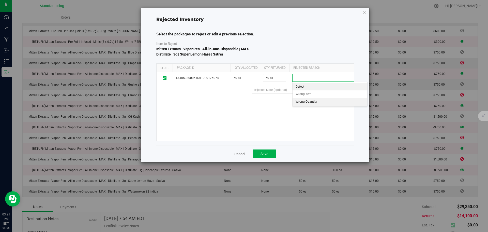
click at [314, 102] on li "Wrong Quantity" at bounding box center [330, 102] width 75 height 8
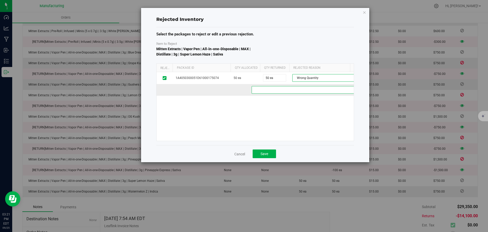
click at [290, 90] on 8f7b3c10-99b1-4a88-94d2-c07598eb9215 "text" at bounding box center [310, 90] width 116 height 8
type 8f7b3c10-99b1-4a88-94d2-c07598eb9215 "ee"
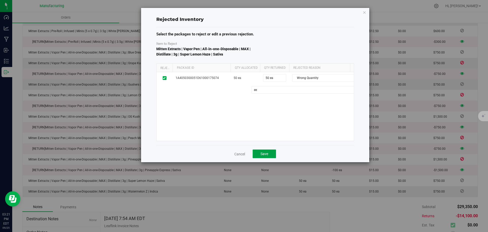
click at [268, 154] on span "Save" at bounding box center [265, 154] width 8 height 4
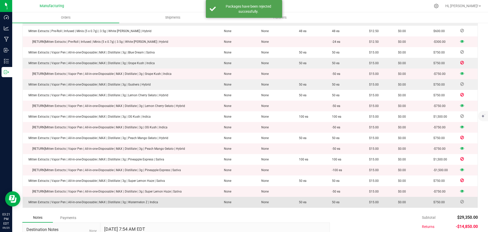
click at [461, 200] on icon at bounding box center [463, 201] width 4 height 3
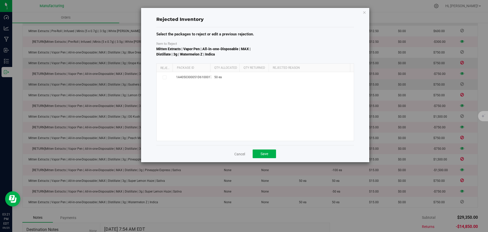
drag, startPoint x: 209, startPoint y: 68, endPoint x: 230, endPoint y: 68, distance: 21.6
click at [230, 68] on div "Reject Package Id Qty Allocated Qty Returned Rejected Reason" at bounding box center [254, 68] width 194 height 8
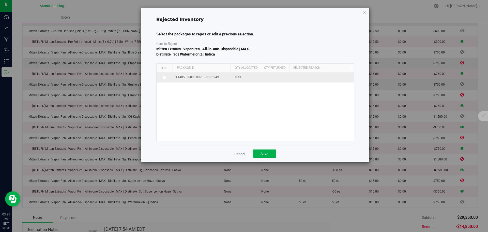
drag, startPoint x: 165, startPoint y: 76, endPoint x: 194, endPoint y: 80, distance: 29.3
click at [165, 77] on icon at bounding box center [164, 77] width 3 height 0
click at [0, 0] on input "checkbox" at bounding box center [0, 0] width 0 height 0
click at [311, 78] on span at bounding box center [327, 77] width 68 height 7
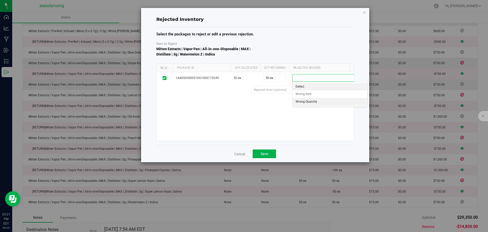
click at [305, 102] on li "Wrong Quantity" at bounding box center [330, 102] width 75 height 8
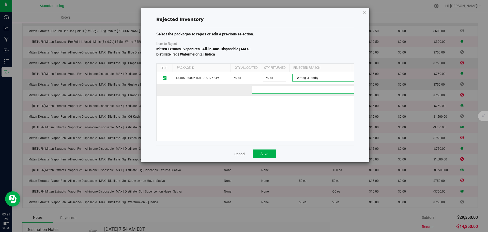
click at [291, 91] on 6f4199fd-76c2-4f24-b819-c865e48326cb "text" at bounding box center [310, 90] width 116 height 8
type 6f4199fd-76c2-4f24-b819-c865e48326cb "ee"
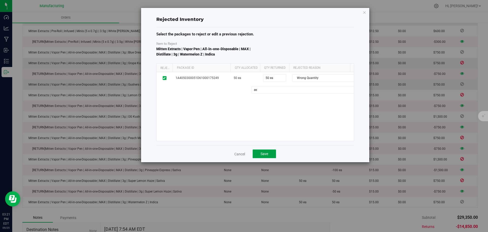
click at [265, 155] on span "Save" at bounding box center [265, 154] width 8 height 4
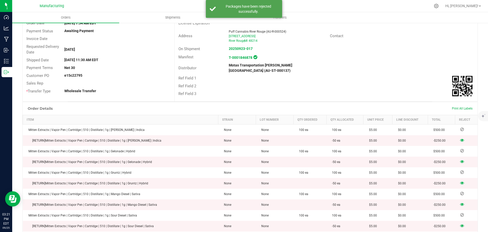
scroll to position [0, 0]
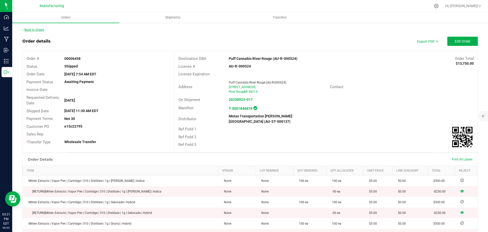
click at [35, 30] on link "Back to Orders" at bounding box center [33, 30] width 22 height 4
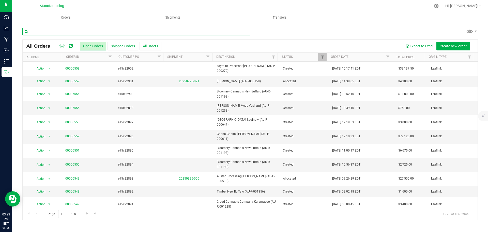
click at [88, 31] on input "text" at bounding box center [136, 32] width 228 height 8
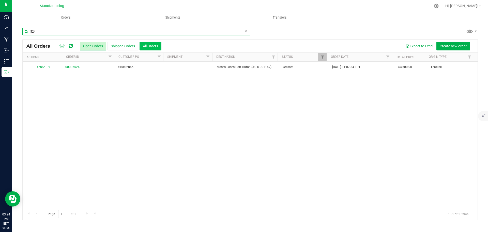
type input "524"
click at [151, 47] on button "All Orders" at bounding box center [151, 46] width 22 height 9
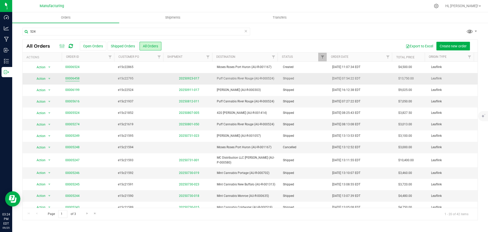
click at [74, 79] on link "00006458" at bounding box center [72, 78] width 14 height 5
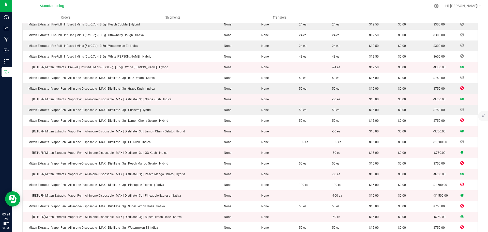
scroll to position [1141, 0]
